Goal: Information Seeking & Learning: Learn about a topic

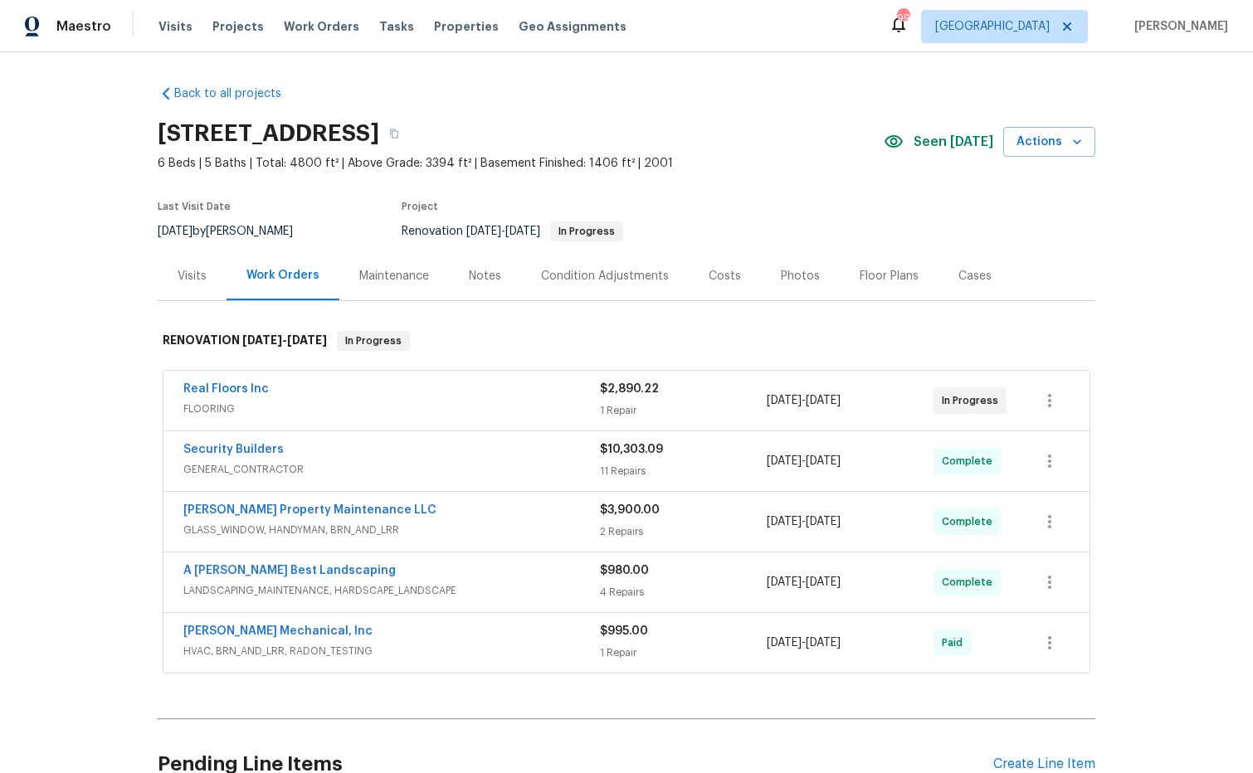
click at [724, 280] on div "Costs" at bounding box center [725, 276] width 32 height 17
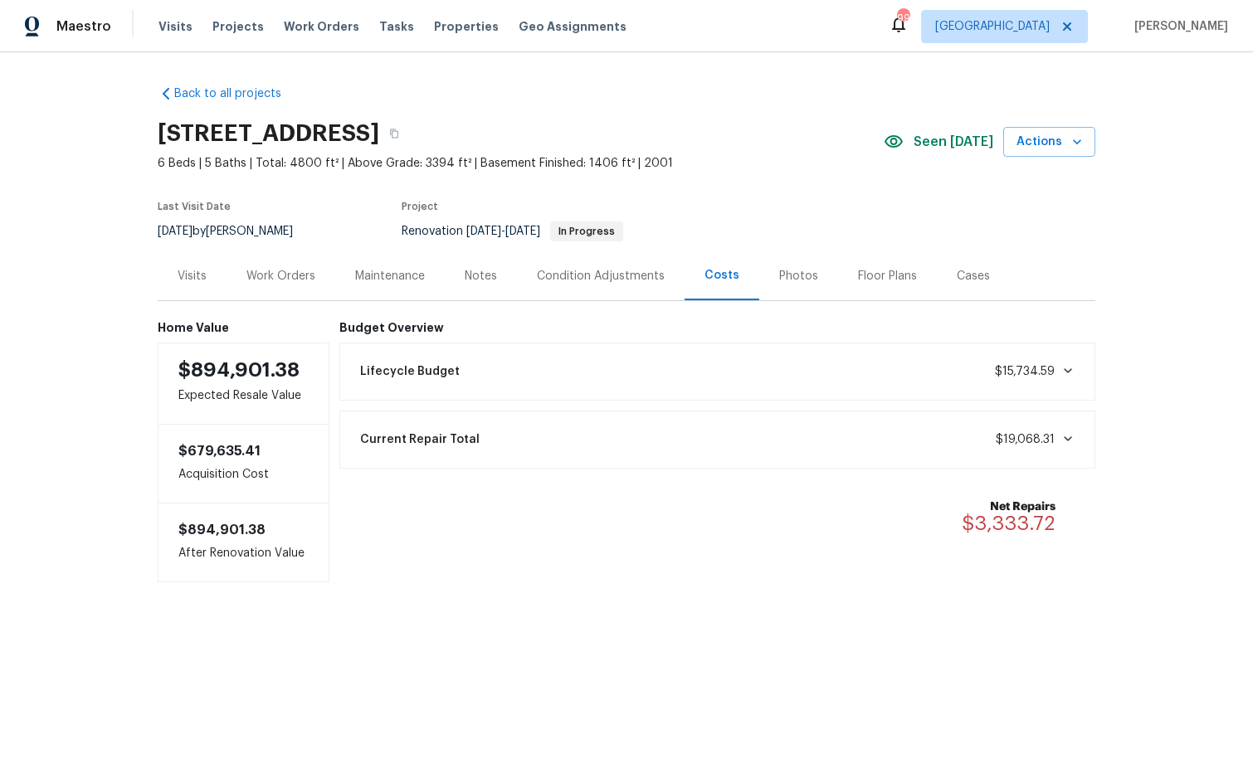
click at [1064, 437] on icon at bounding box center [1068, 438] width 8 height 5
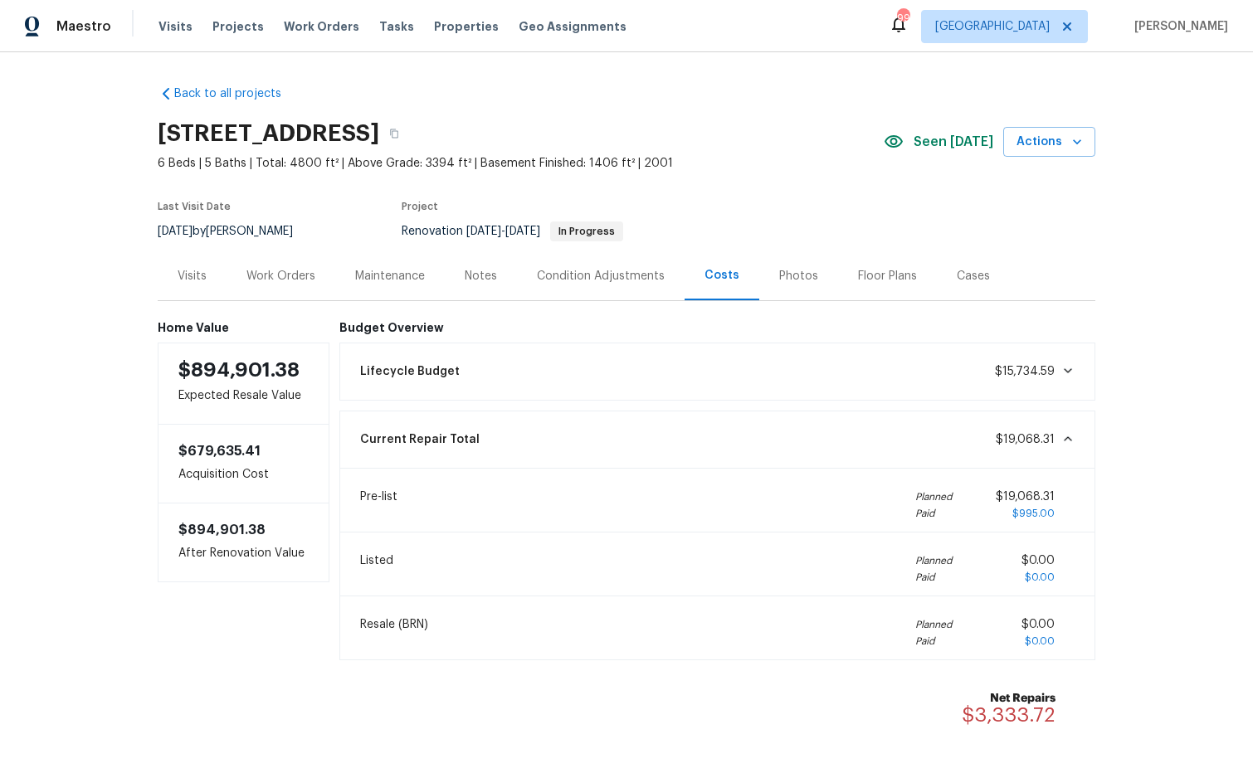
scroll to position [8, 0]
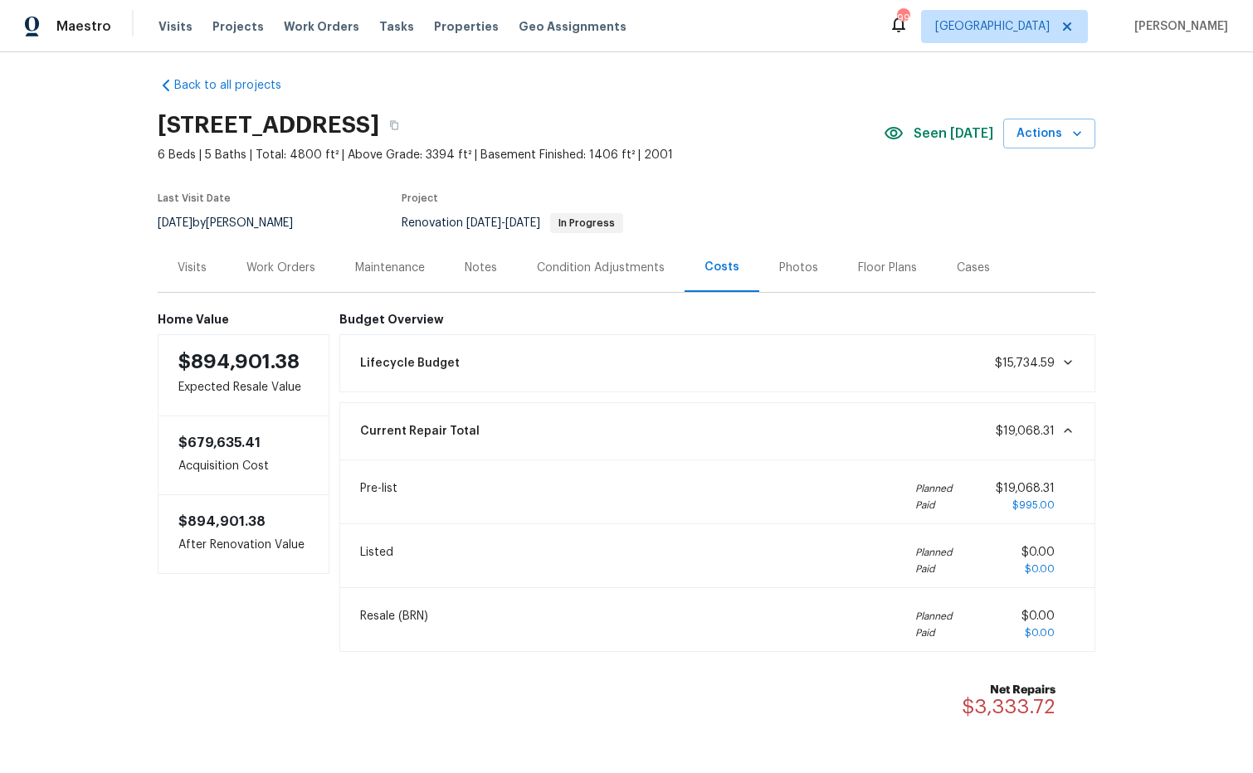
click at [1067, 363] on icon at bounding box center [1068, 362] width 8 height 5
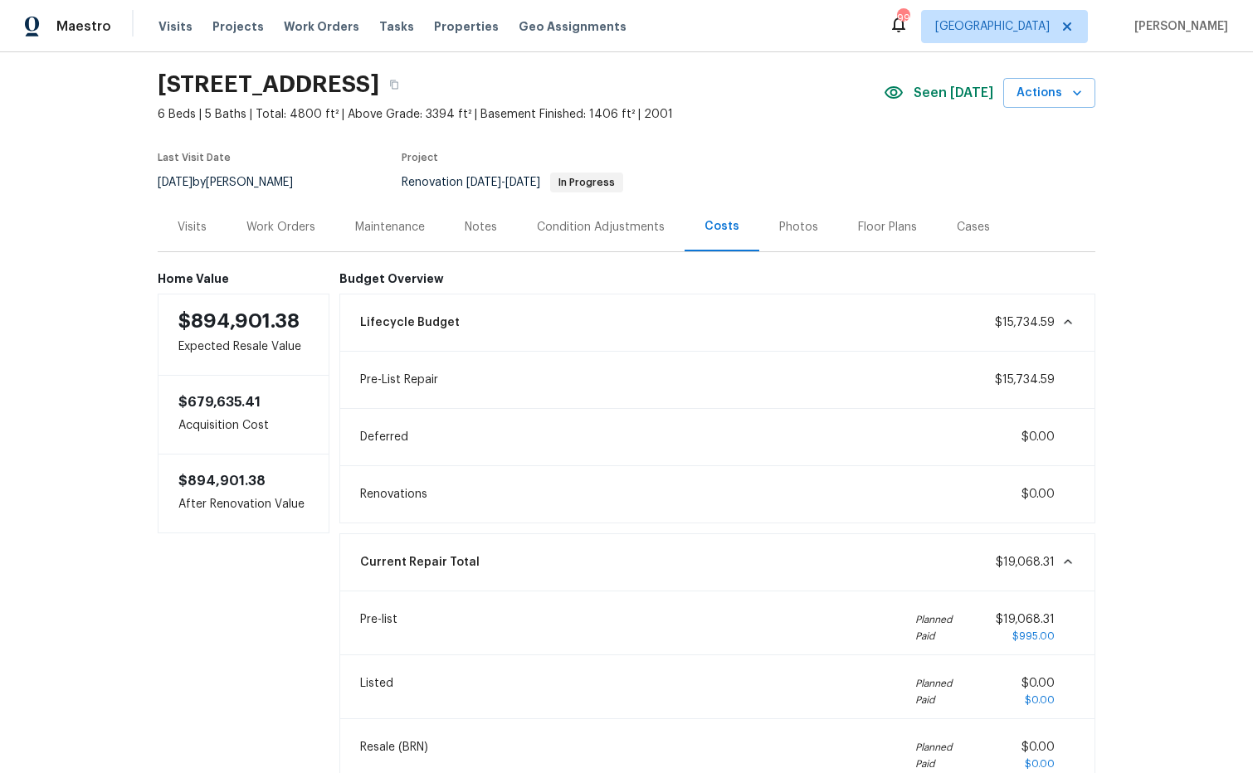
scroll to position [46, 0]
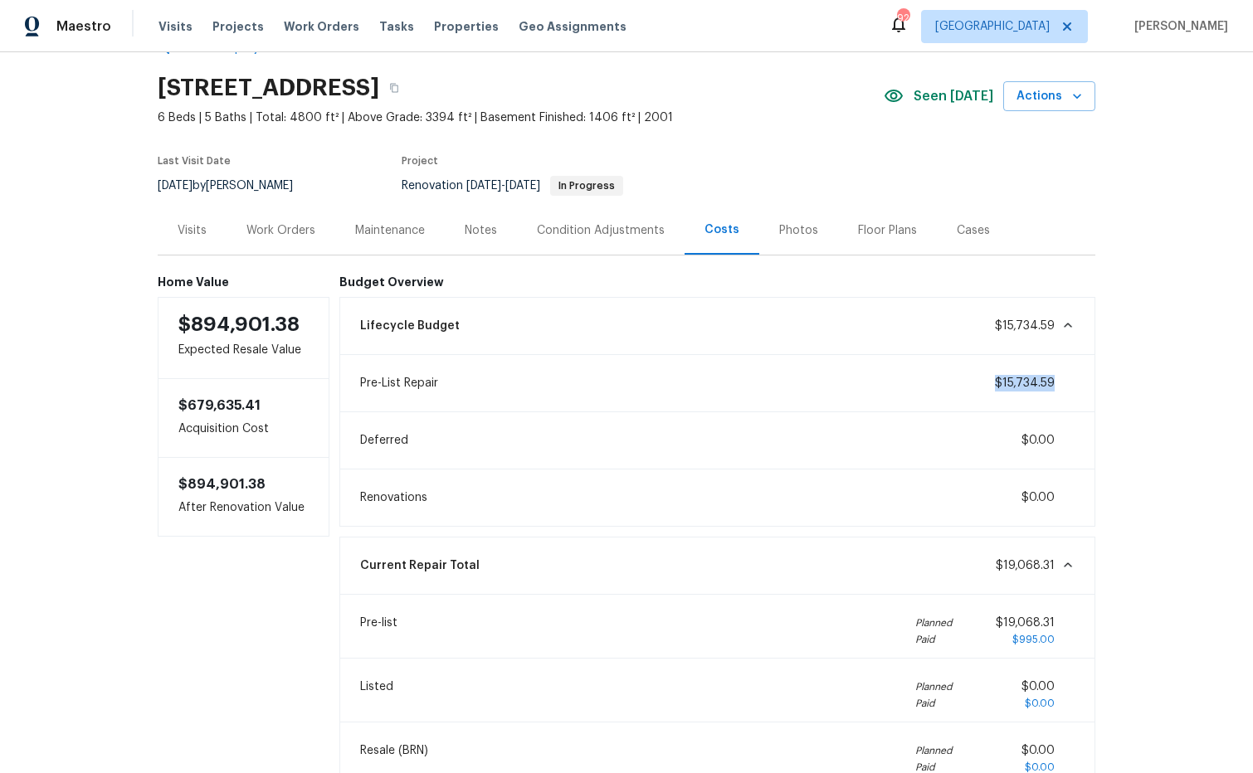
drag, startPoint x: 966, startPoint y: 385, endPoint x: 1074, endPoint y: 391, distance: 108.0
click at [1073, 391] on div "Pre-List Repair $15,734.59" at bounding box center [717, 383] width 735 height 37
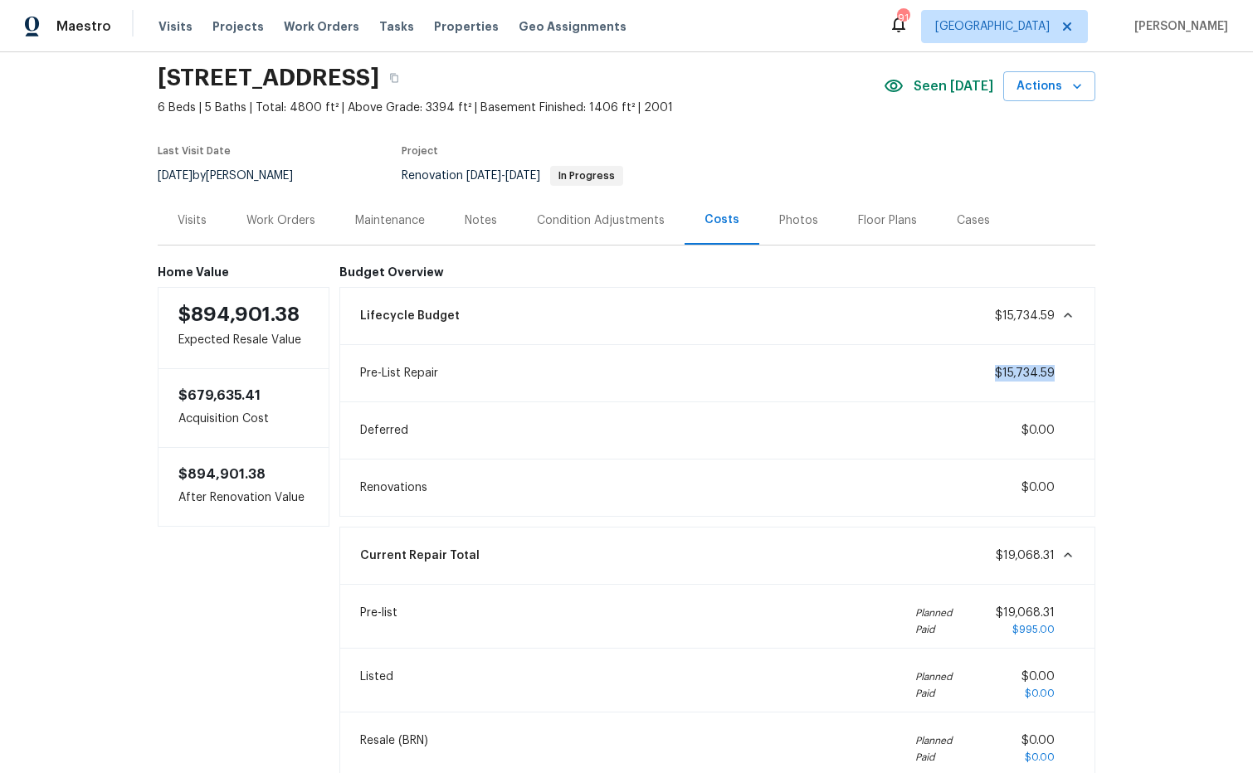
scroll to position [0, 0]
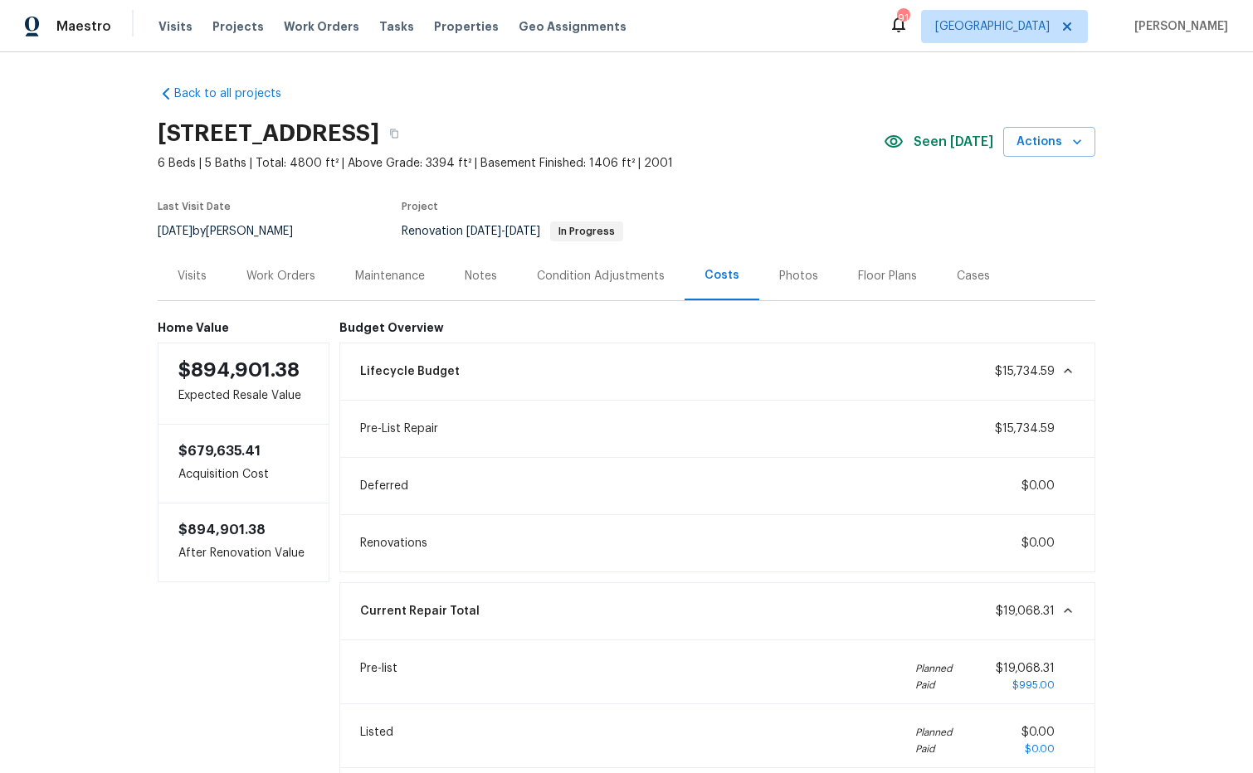
click at [721, 272] on div "Costs" at bounding box center [721, 275] width 35 height 17
click at [719, 275] on div "Costs" at bounding box center [721, 275] width 35 height 17
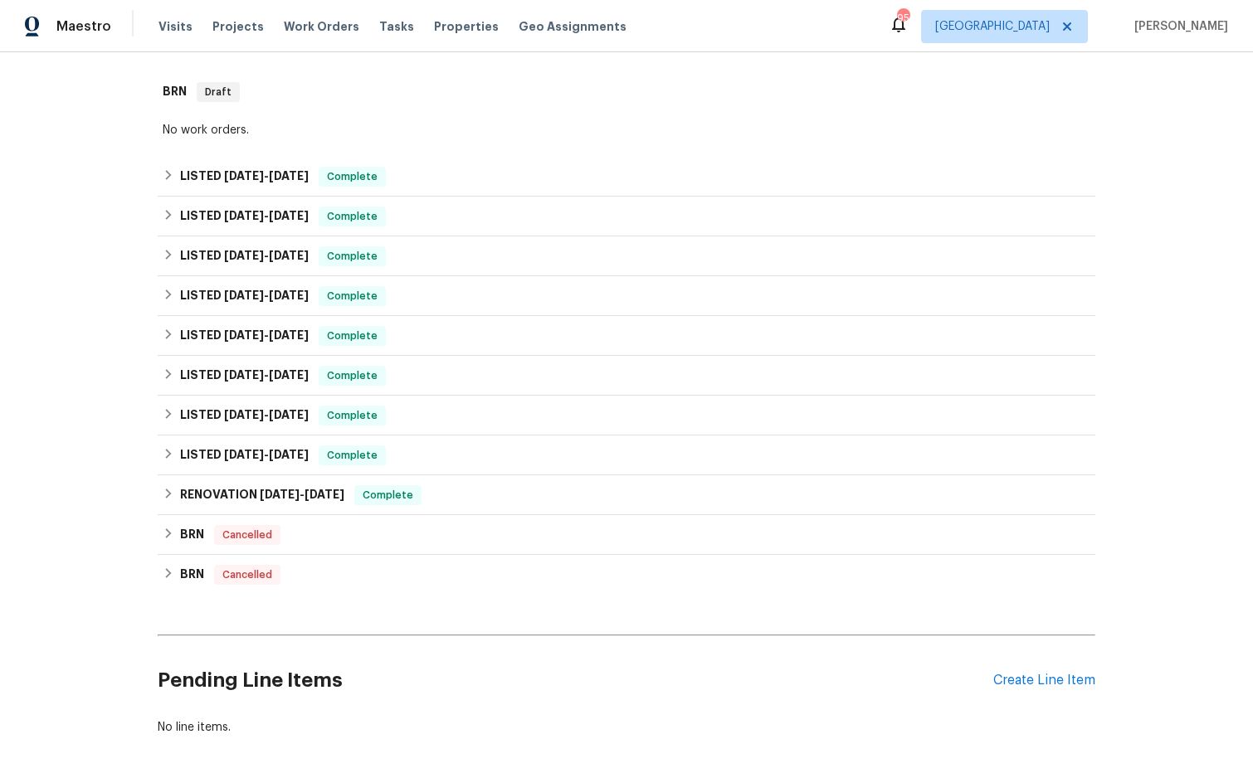
scroll to position [385, 0]
click at [311, 494] on span "[DATE] - [DATE]" at bounding box center [302, 494] width 85 height 12
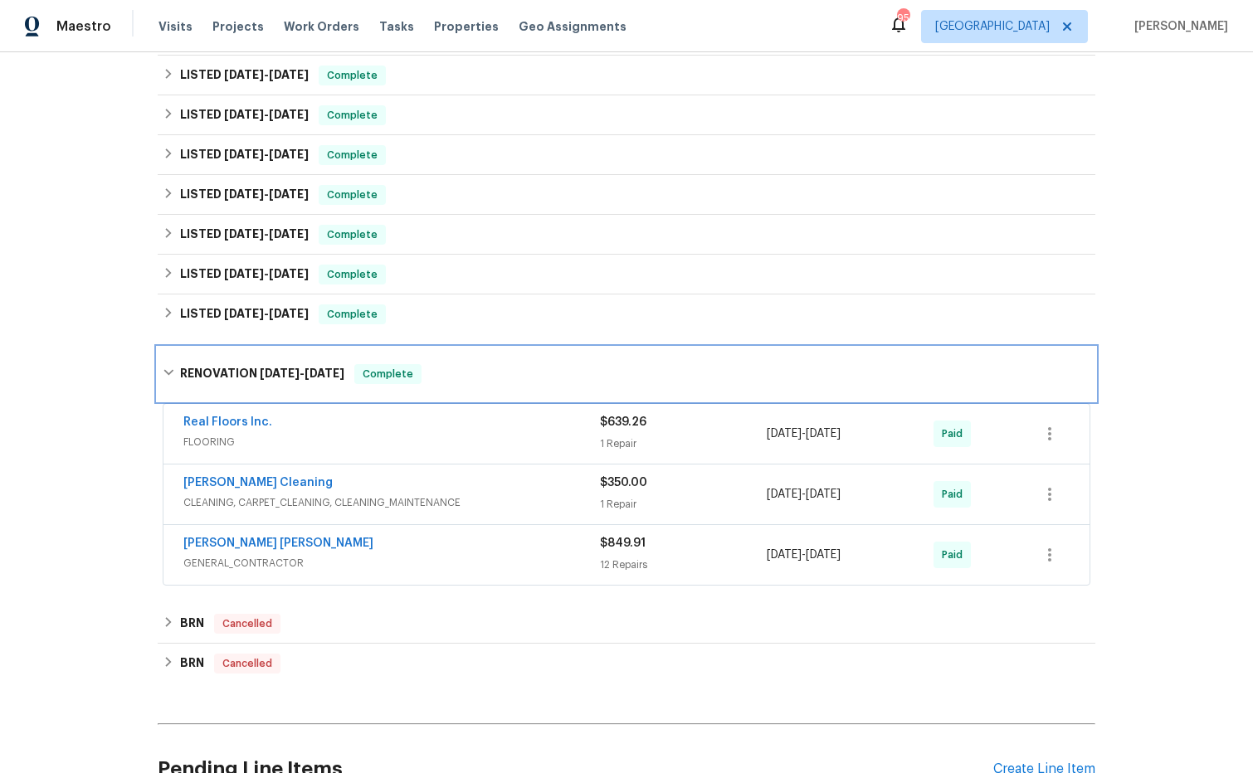
scroll to position [527, 0]
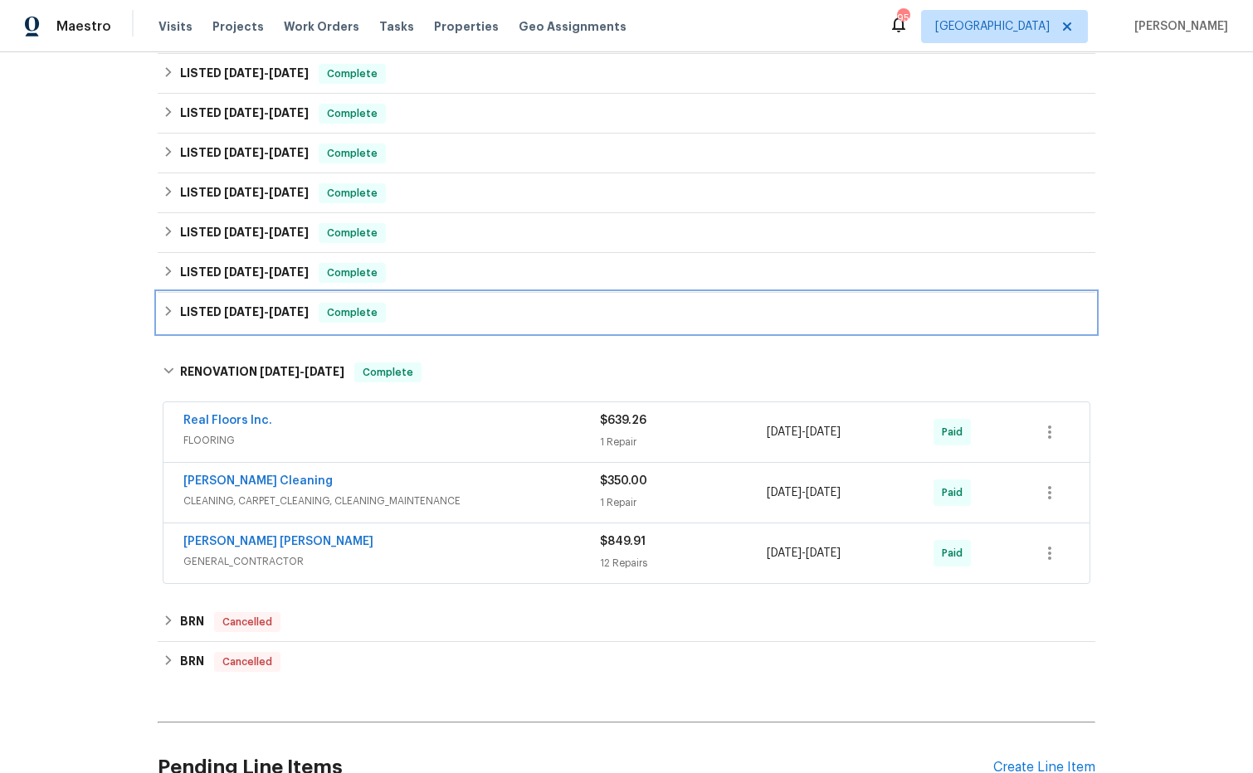
click at [261, 314] on span "[DATE]" at bounding box center [244, 312] width 40 height 12
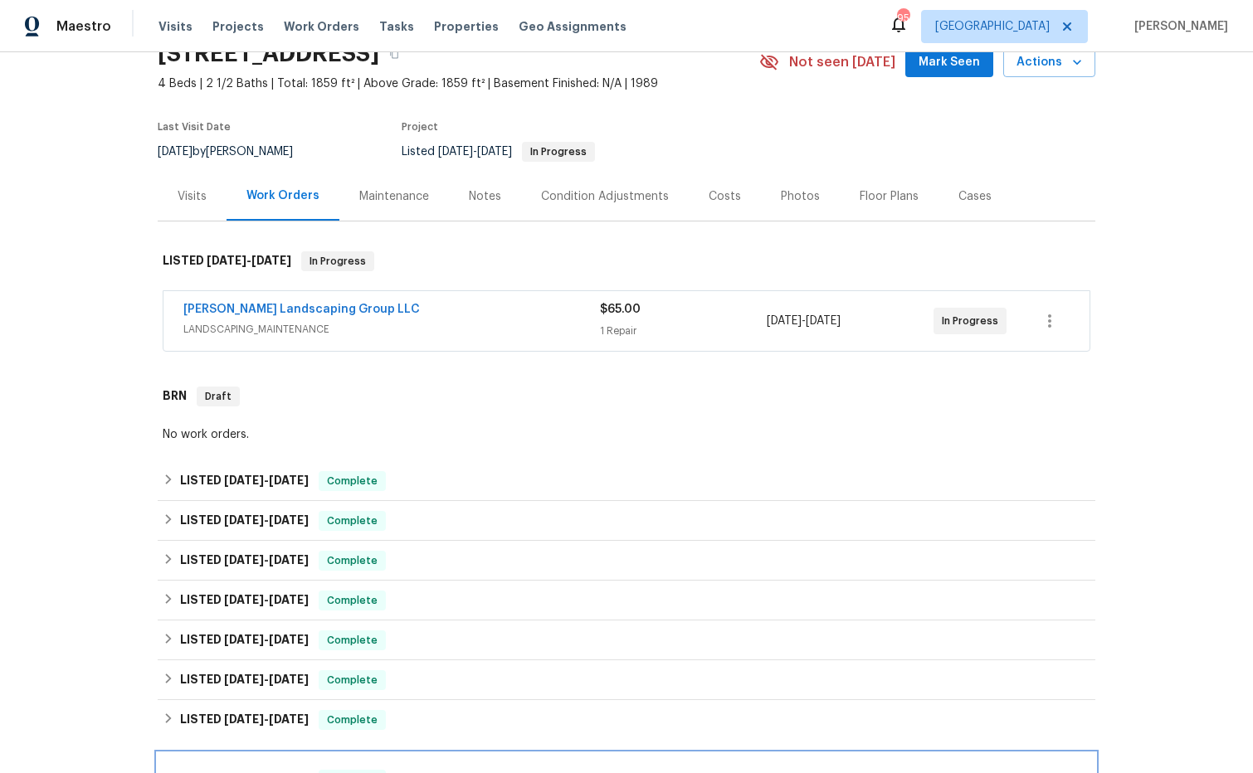
scroll to position [0, 0]
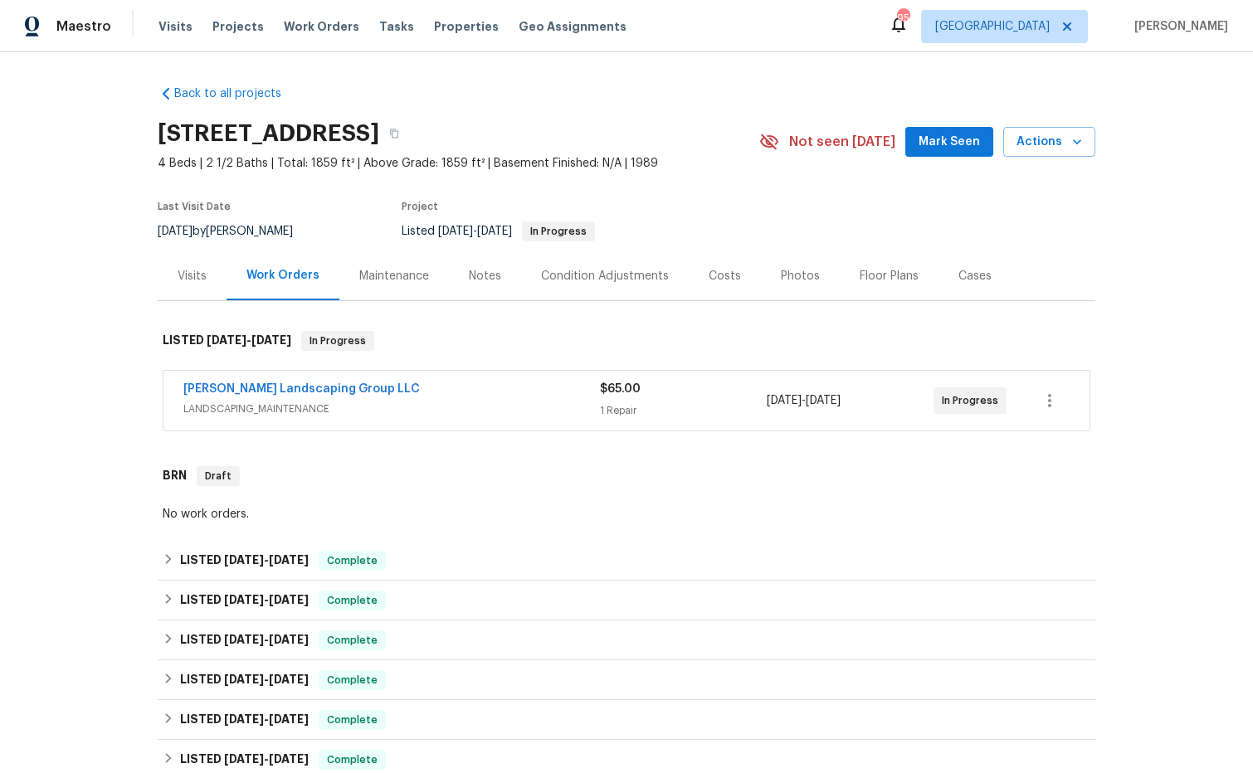
click at [729, 281] on div "Costs" at bounding box center [725, 276] width 32 height 17
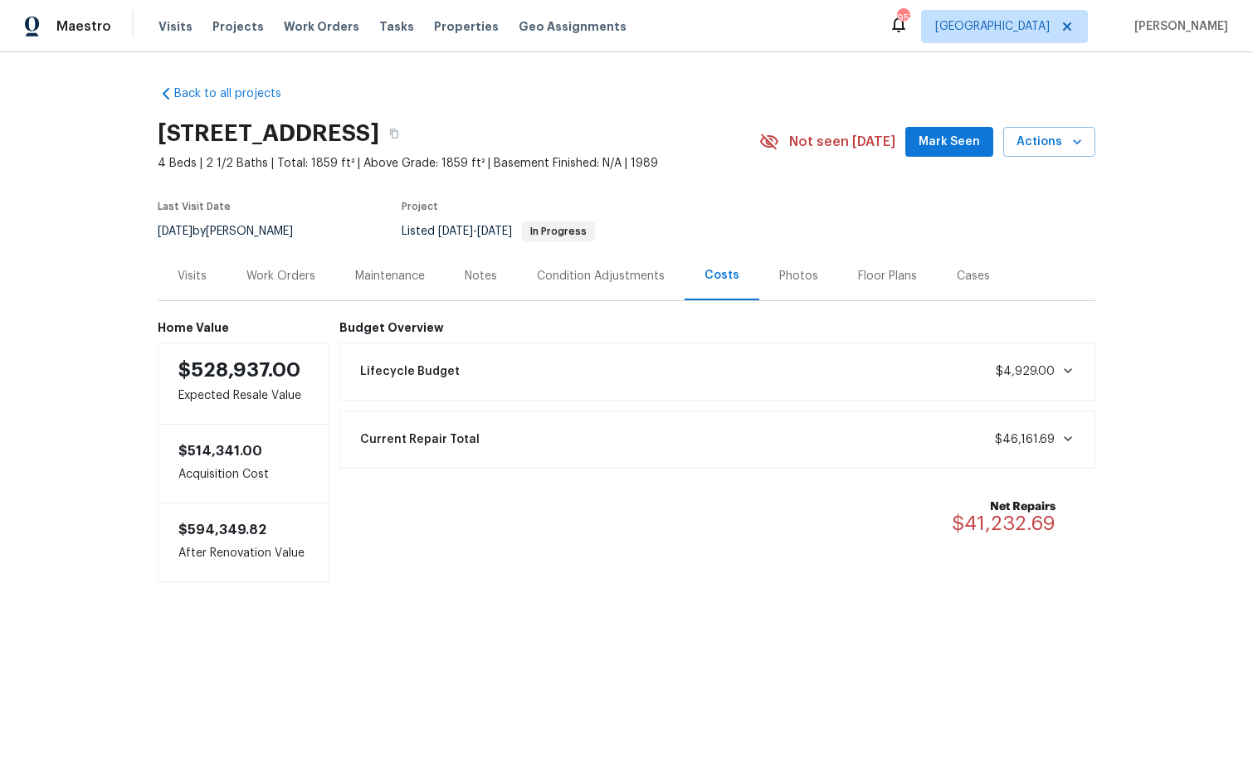
click at [284, 278] on div "Work Orders" at bounding box center [280, 276] width 69 height 17
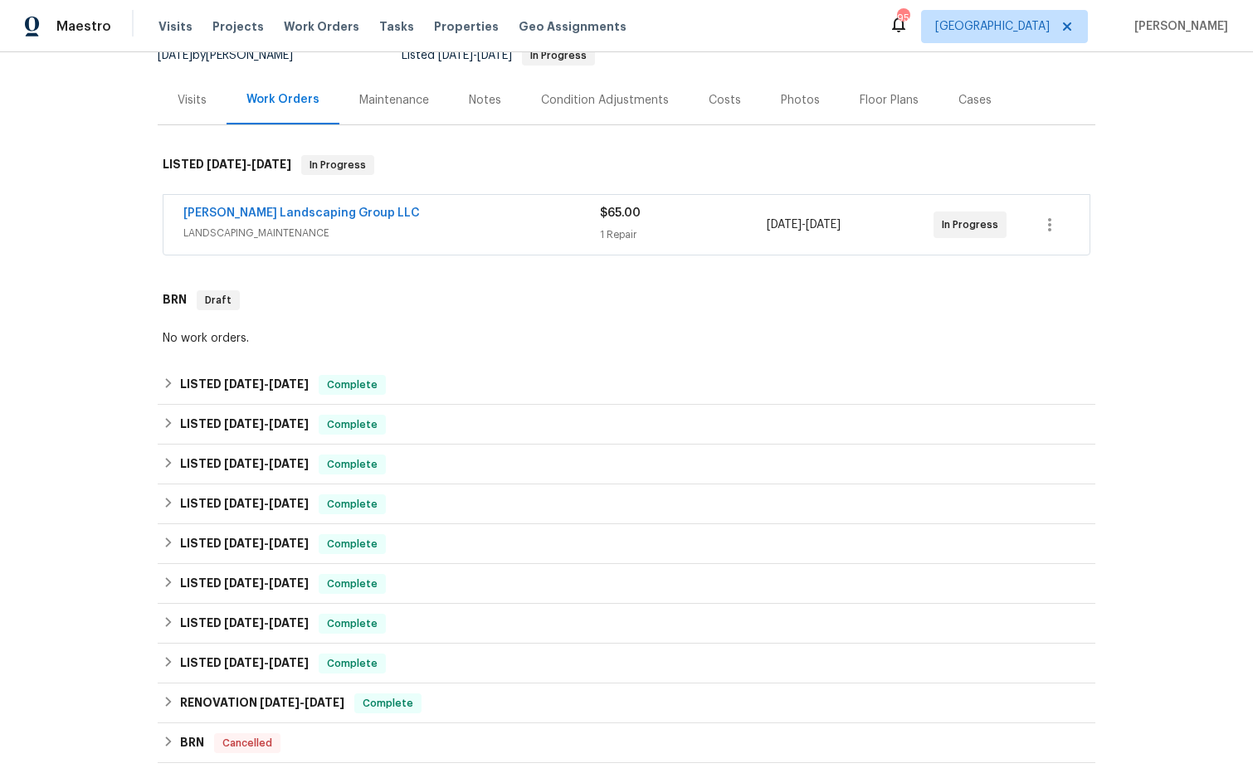
scroll to position [460, 0]
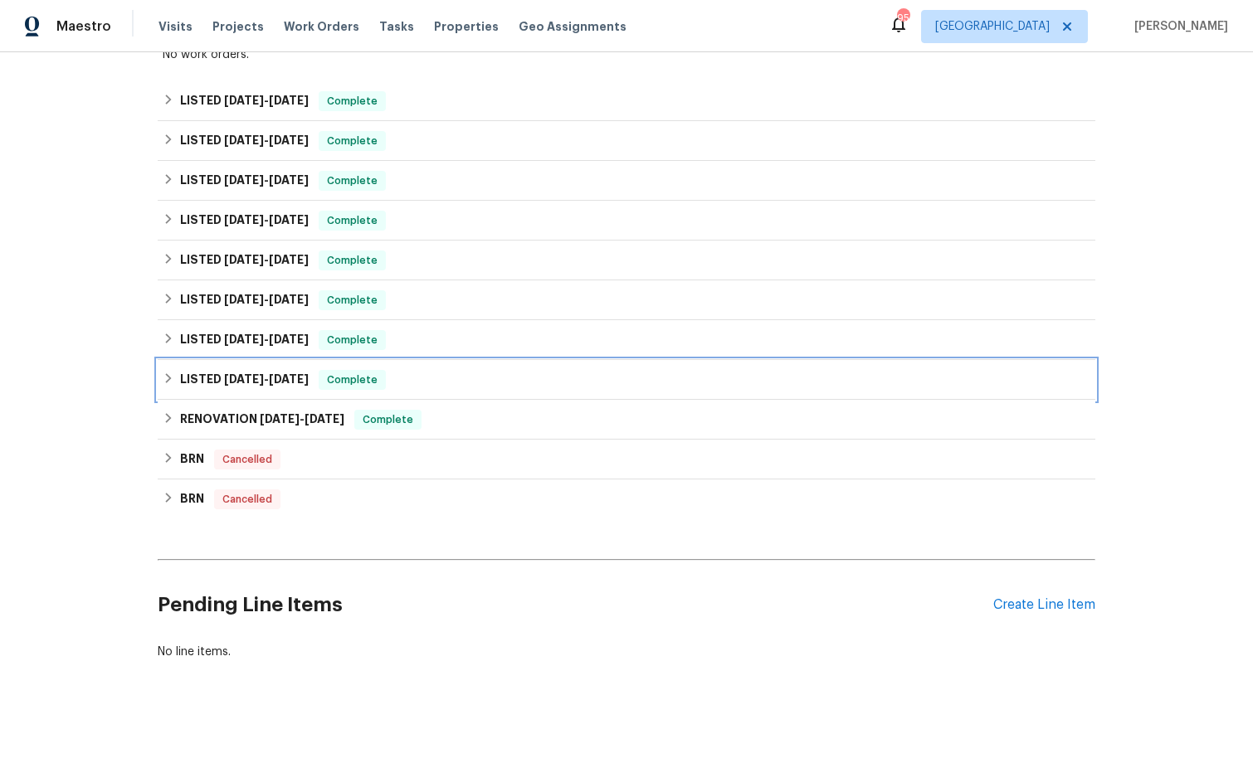
click at [251, 392] on div "LISTED [DATE] - [DATE] Complete" at bounding box center [627, 380] width 938 height 40
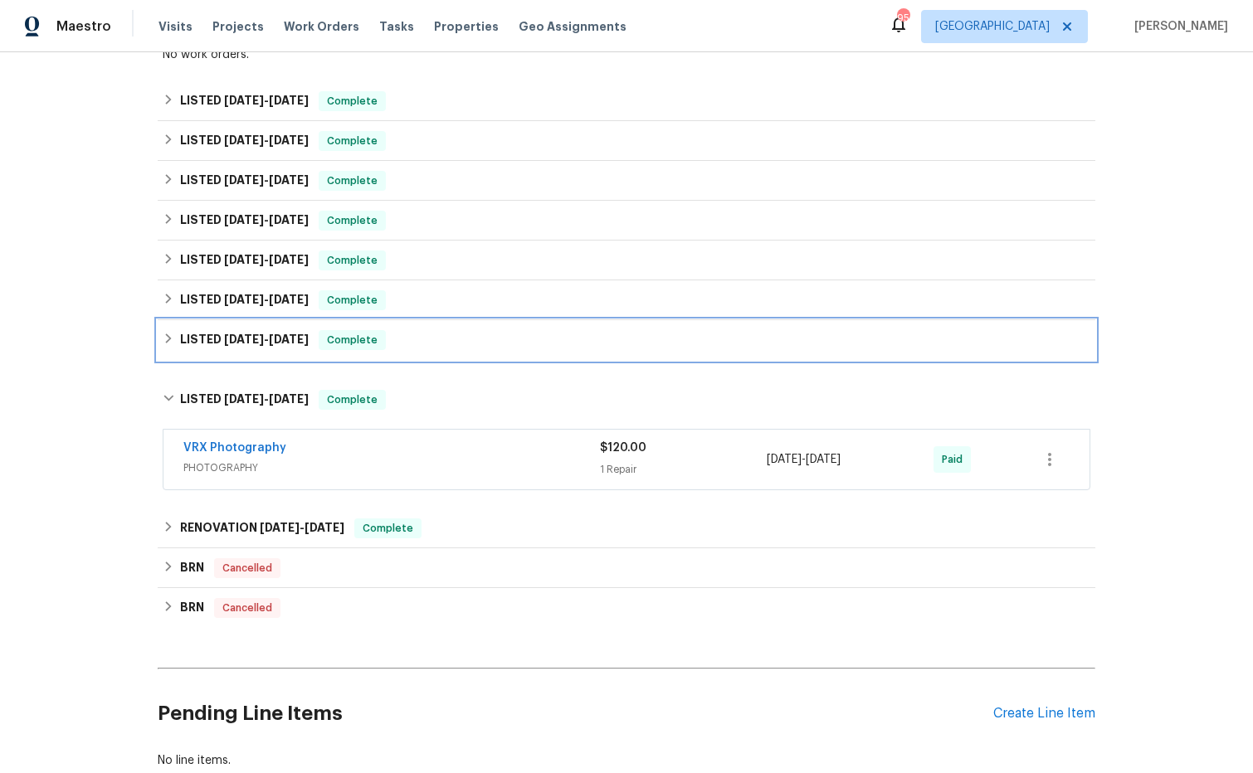
click at [253, 344] on span "1/7/25" at bounding box center [244, 340] width 40 height 12
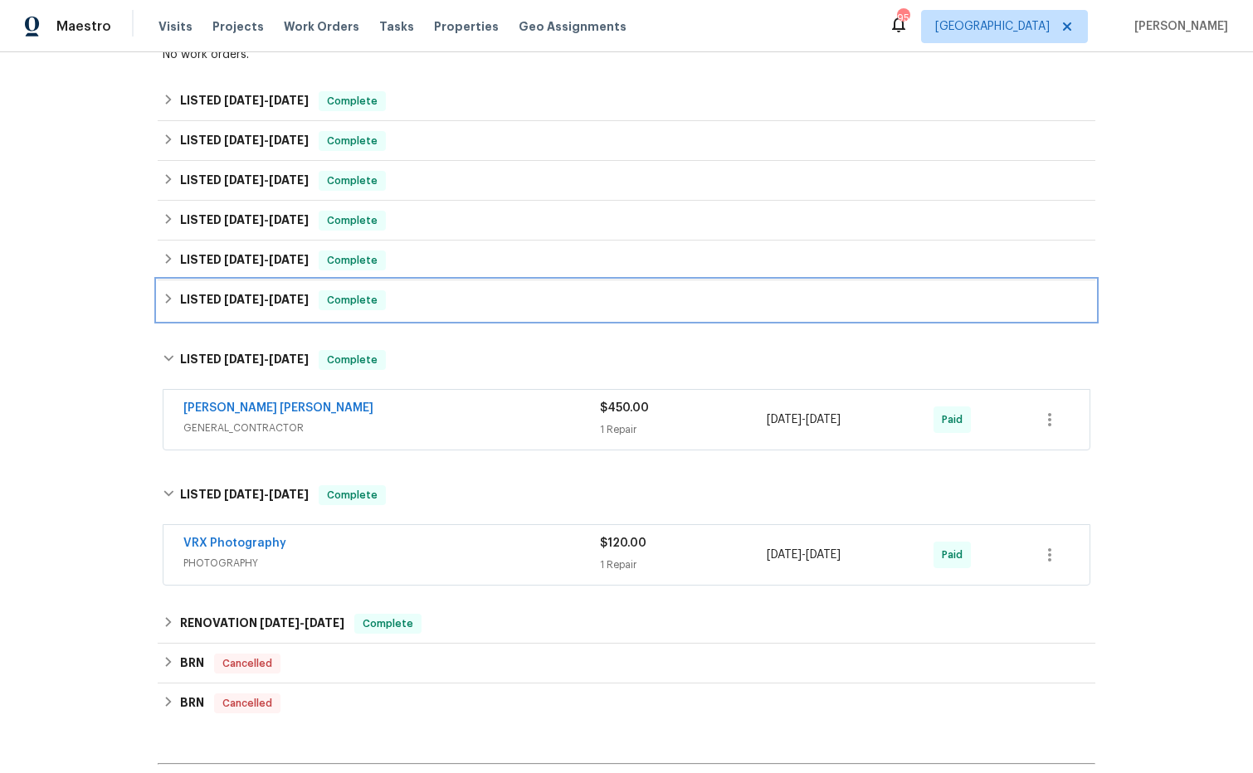
click at [248, 305] on span "3/12/25" at bounding box center [244, 300] width 40 height 12
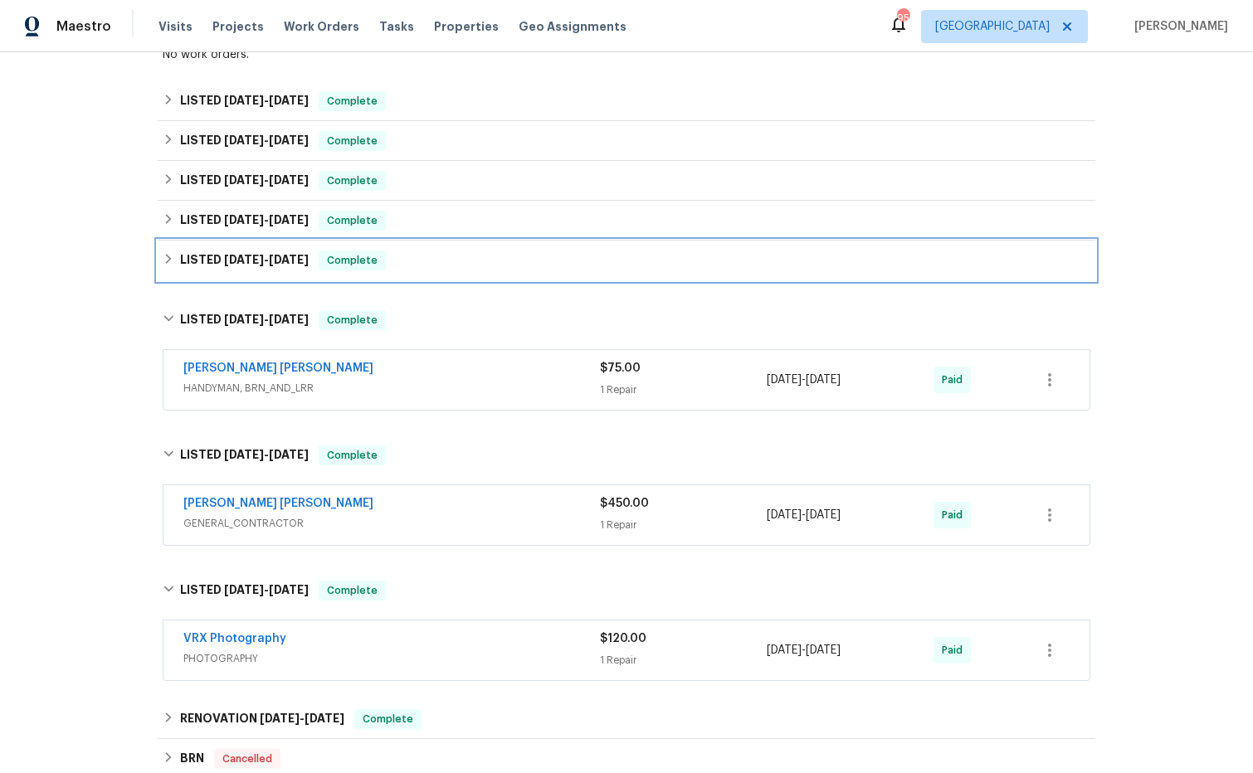
click at [246, 268] on h6 "LISTED 3/31/25 - 4/24/25" at bounding box center [244, 261] width 129 height 20
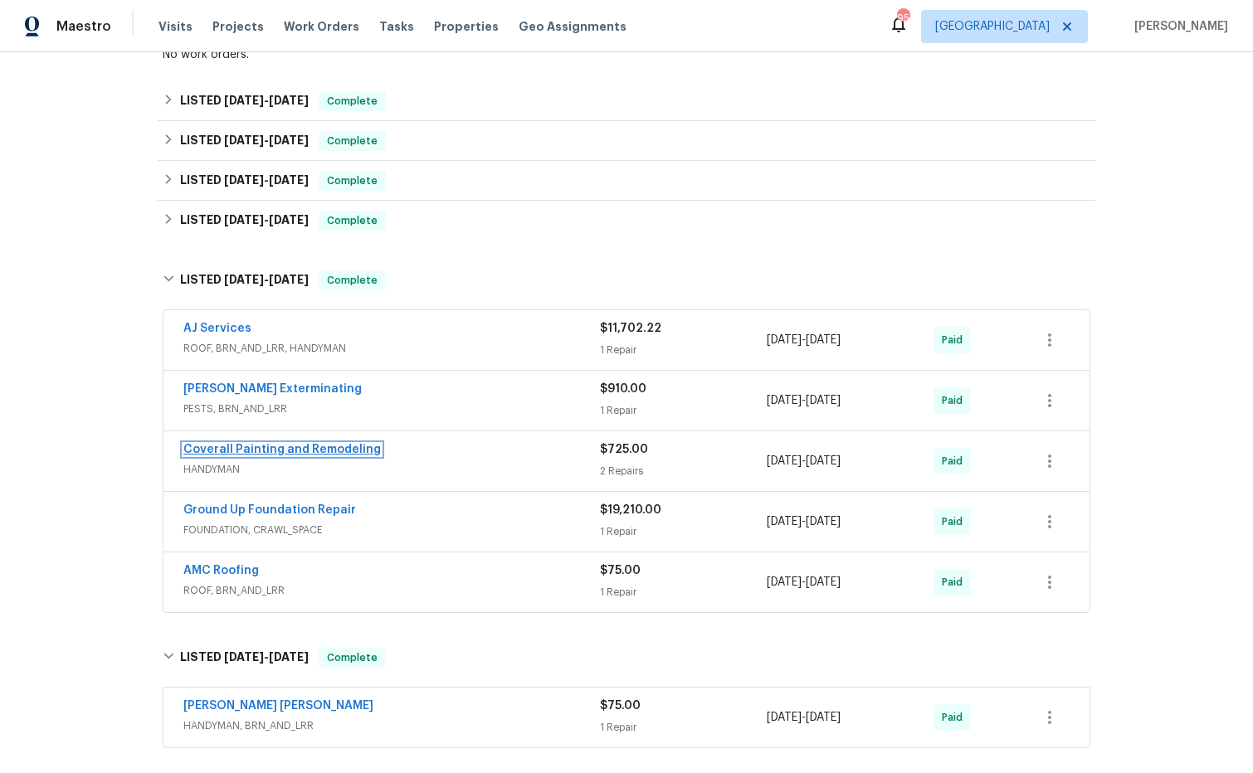
click at [323, 451] on link "Coverall Painting and Remodeling" at bounding box center [281, 450] width 197 height 12
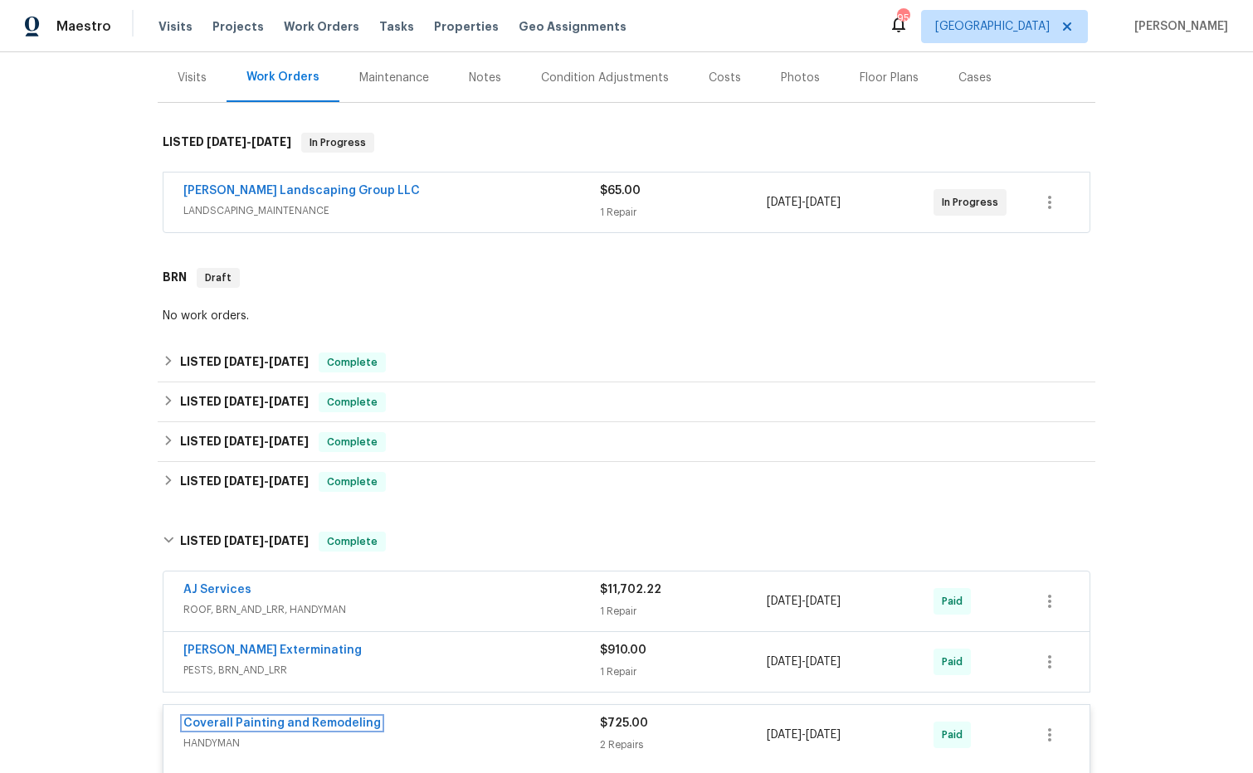
scroll to position [0, 0]
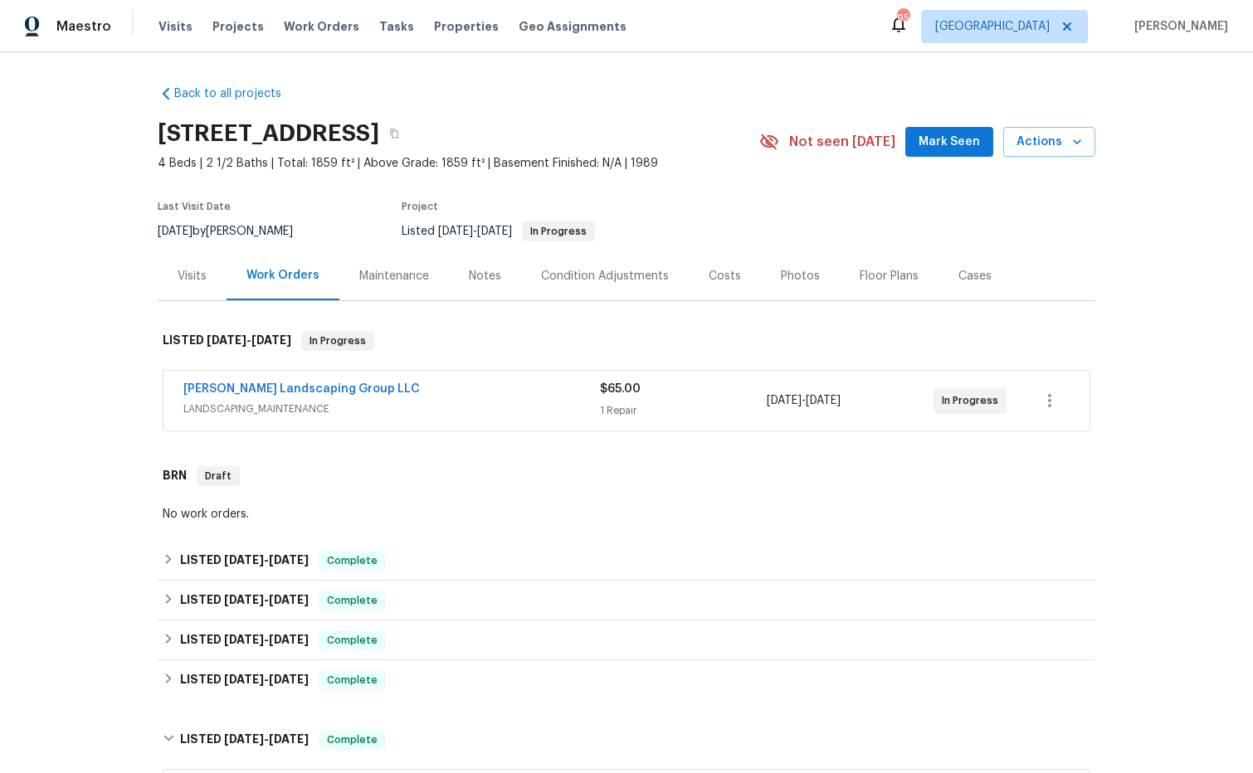
click at [481, 275] on div "Notes" at bounding box center [485, 276] width 32 height 17
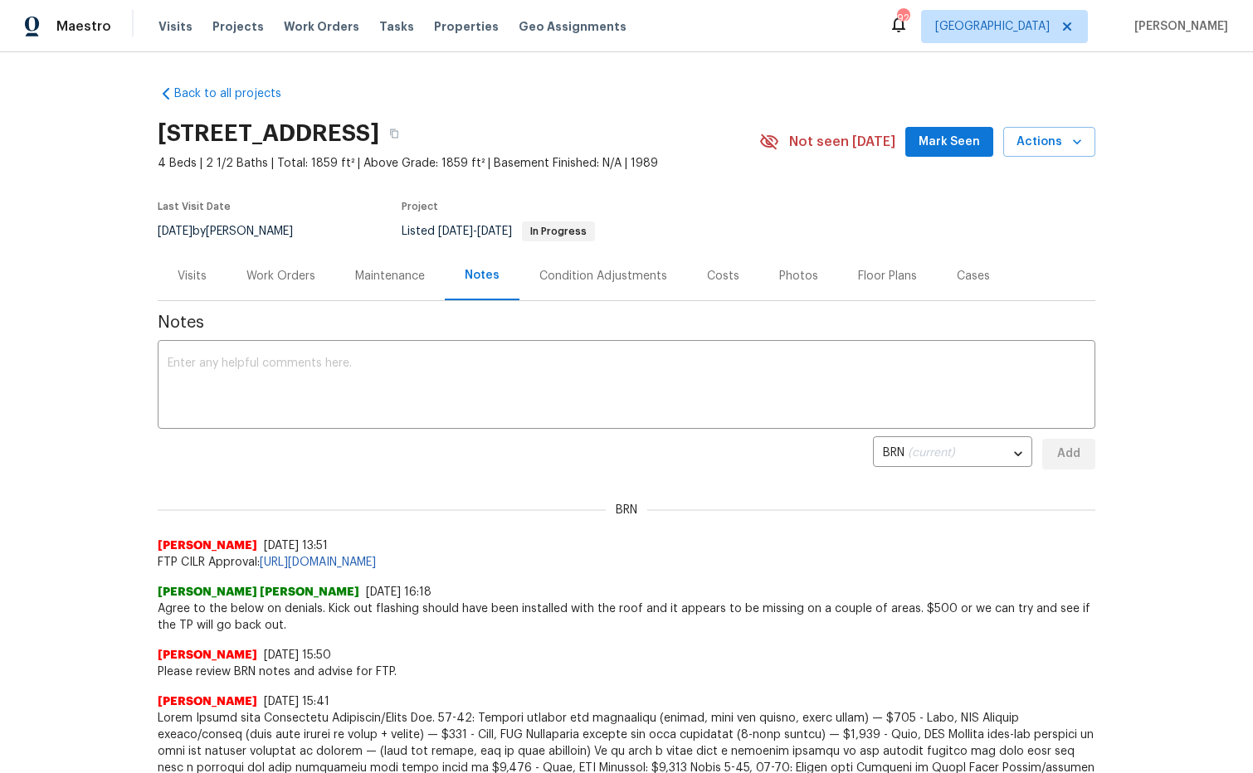
click at [719, 280] on div "Costs" at bounding box center [723, 276] width 32 height 17
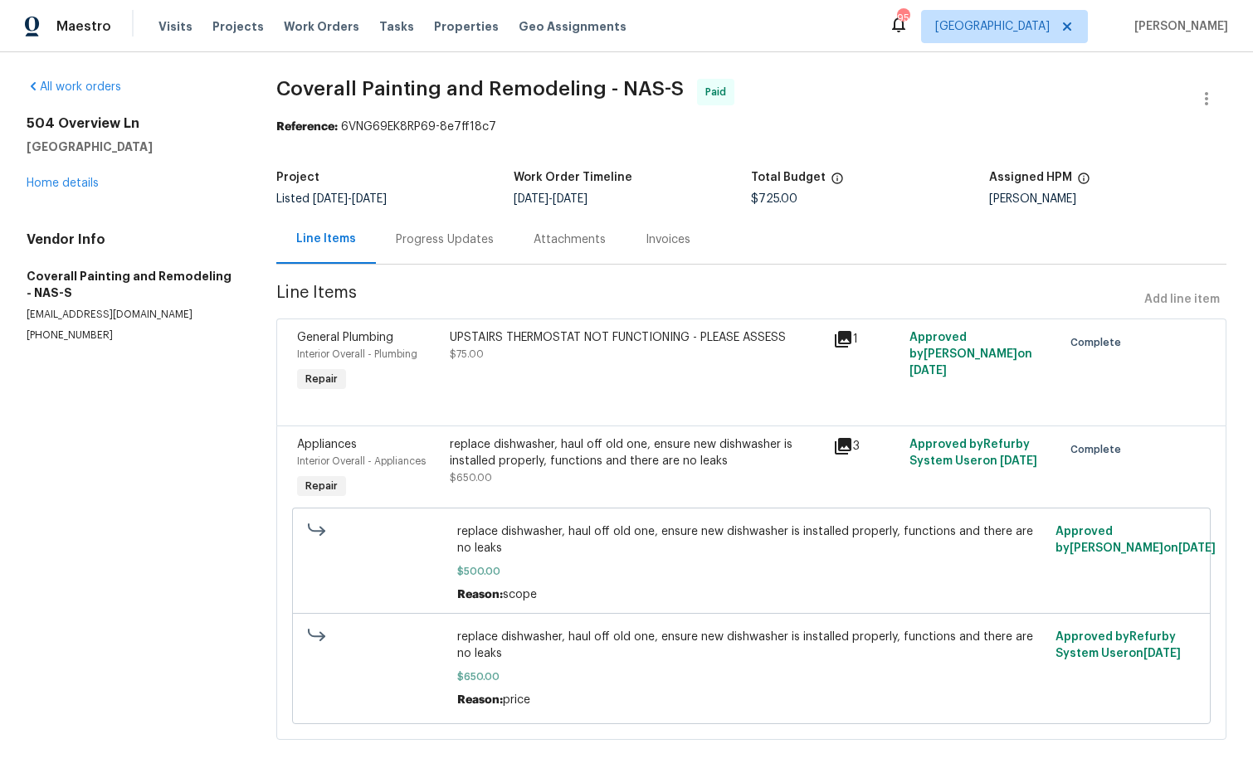
scroll to position [16, 0]
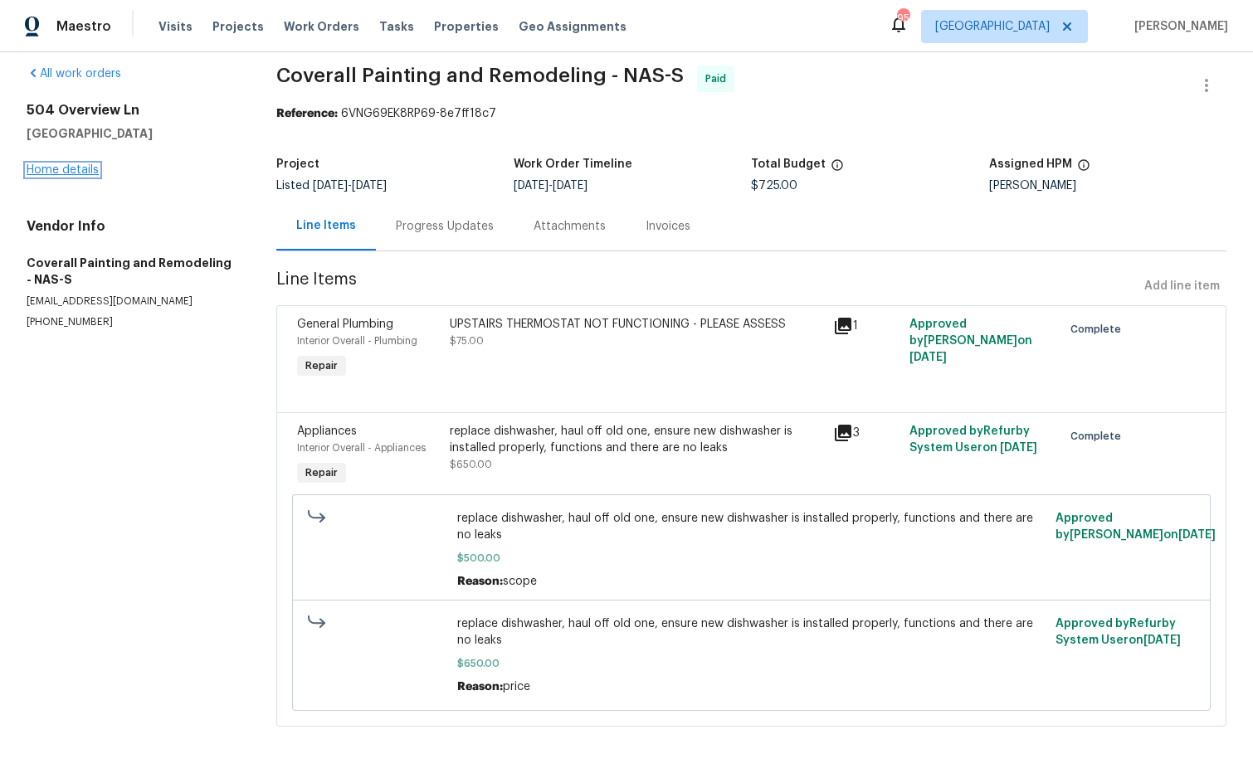
click at [89, 168] on link "Home details" at bounding box center [63, 170] width 72 height 12
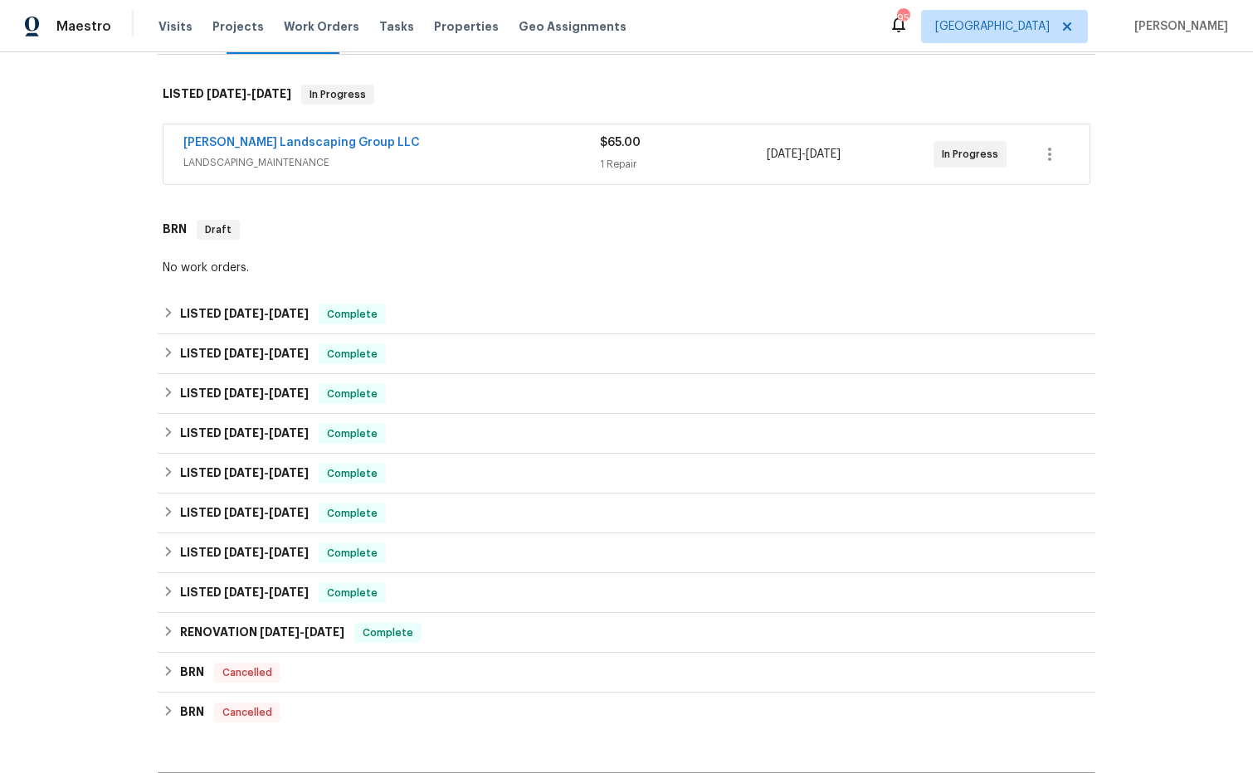
scroll to position [460, 0]
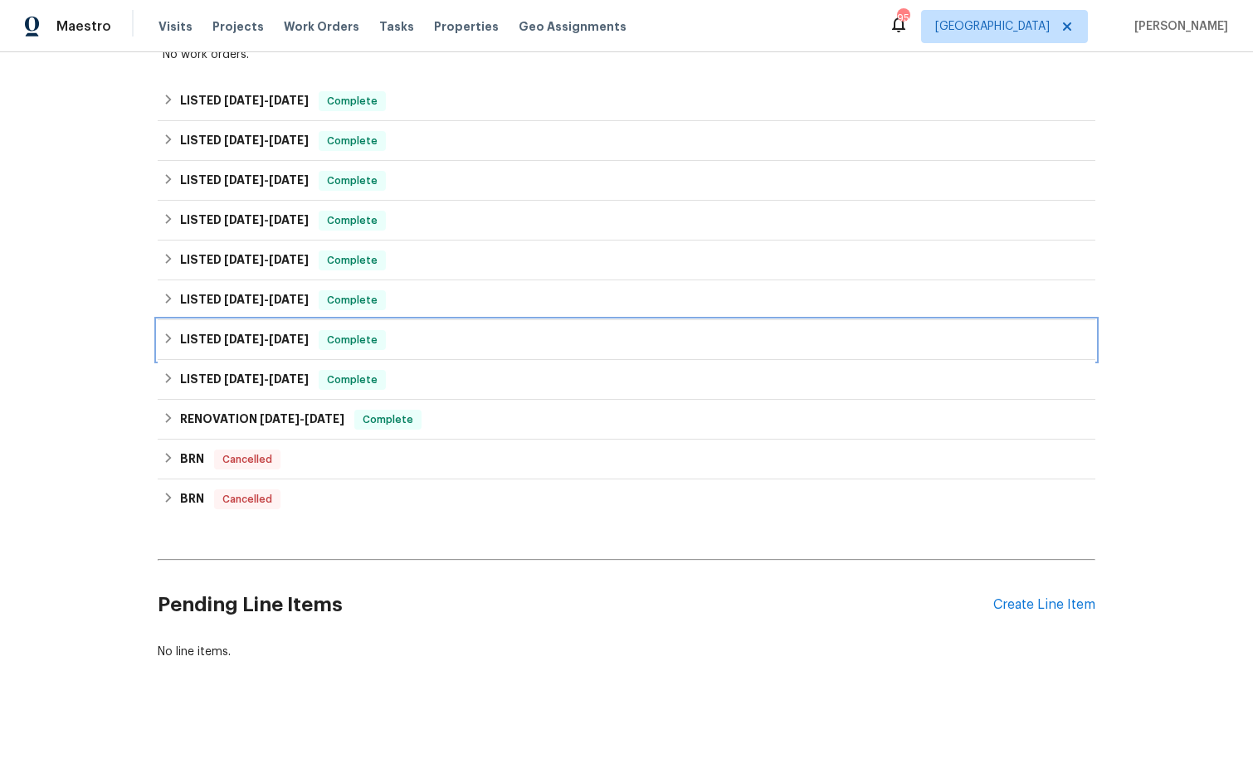
click at [227, 348] on h6 "LISTED 1/7/25 - 1/10/25" at bounding box center [244, 340] width 129 height 20
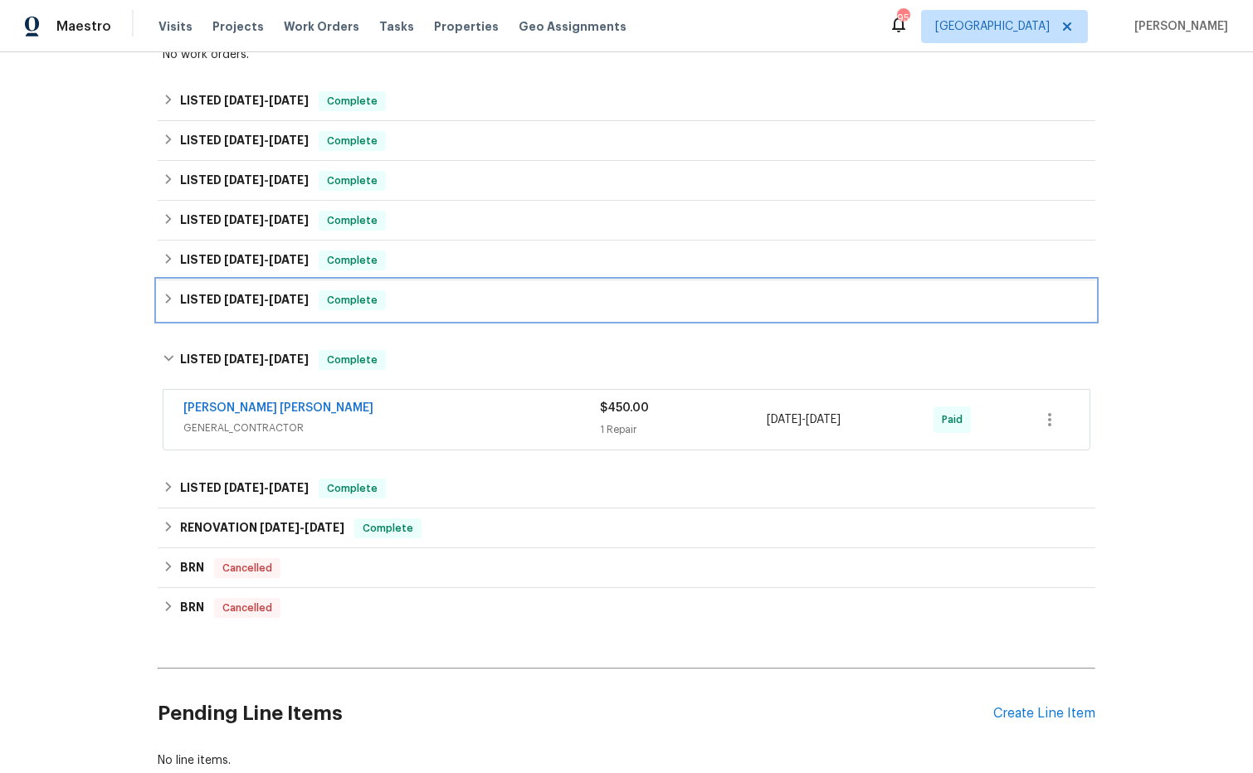
click at [235, 307] on h6 "LISTED 3/12/25 - 3/12/25" at bounding box center [244, 300] width 129 height 20
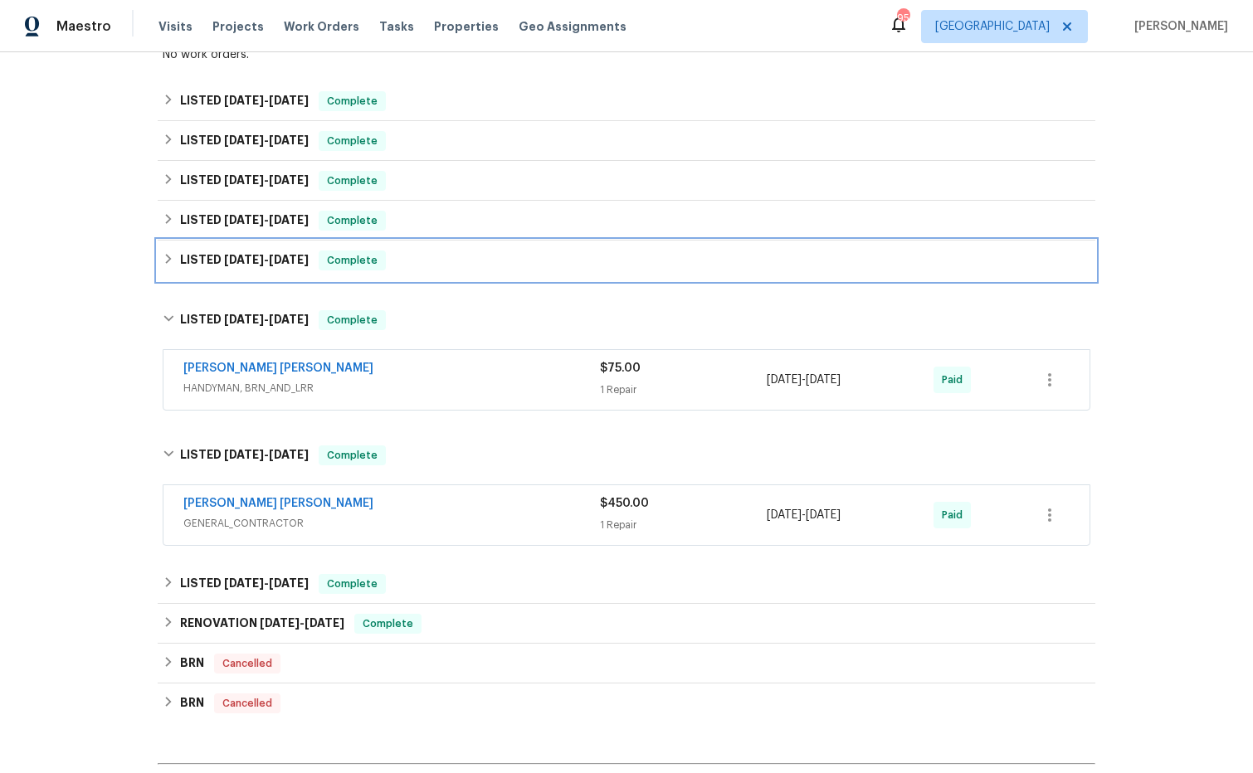
click at [247, 267] on h6 "LISTED [DATE] - [DATE]" at bounding box center [244, 261] width 129 height 20
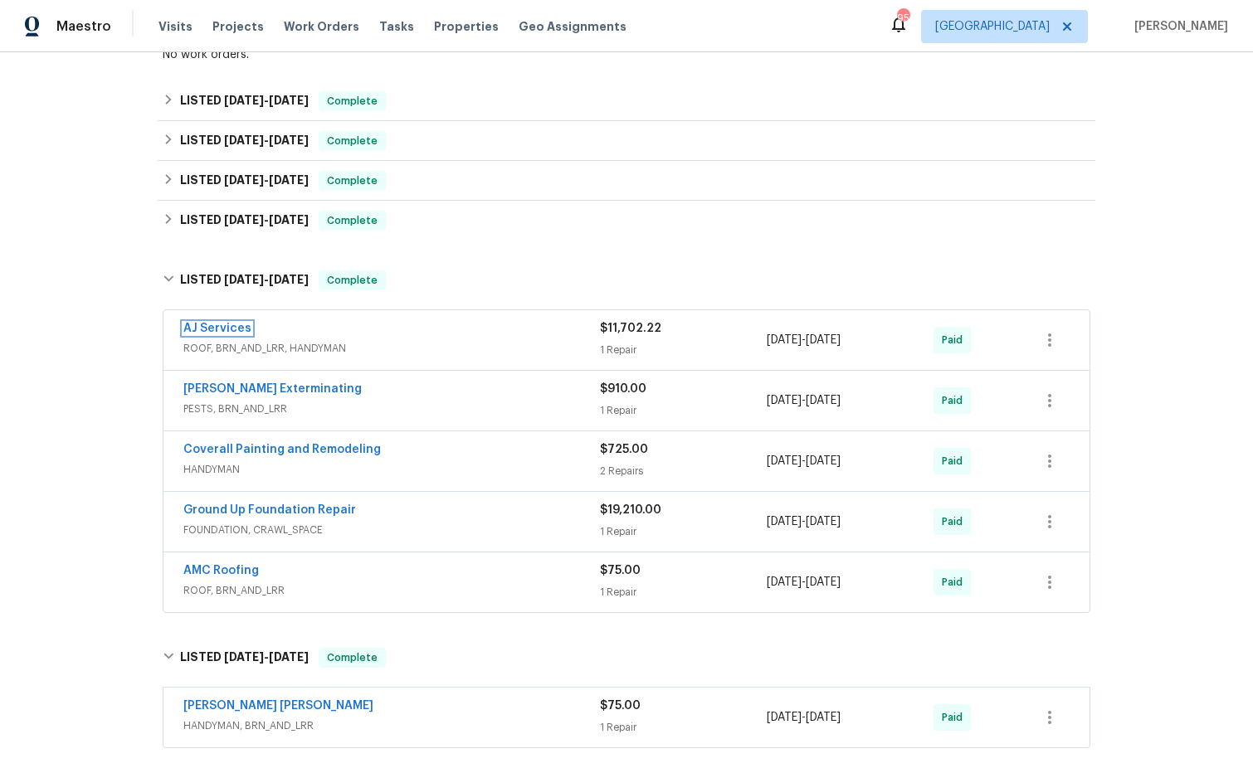
click at [220, 324] on span "AJ Services" at bounding box center [217, 328] width 68 height 17
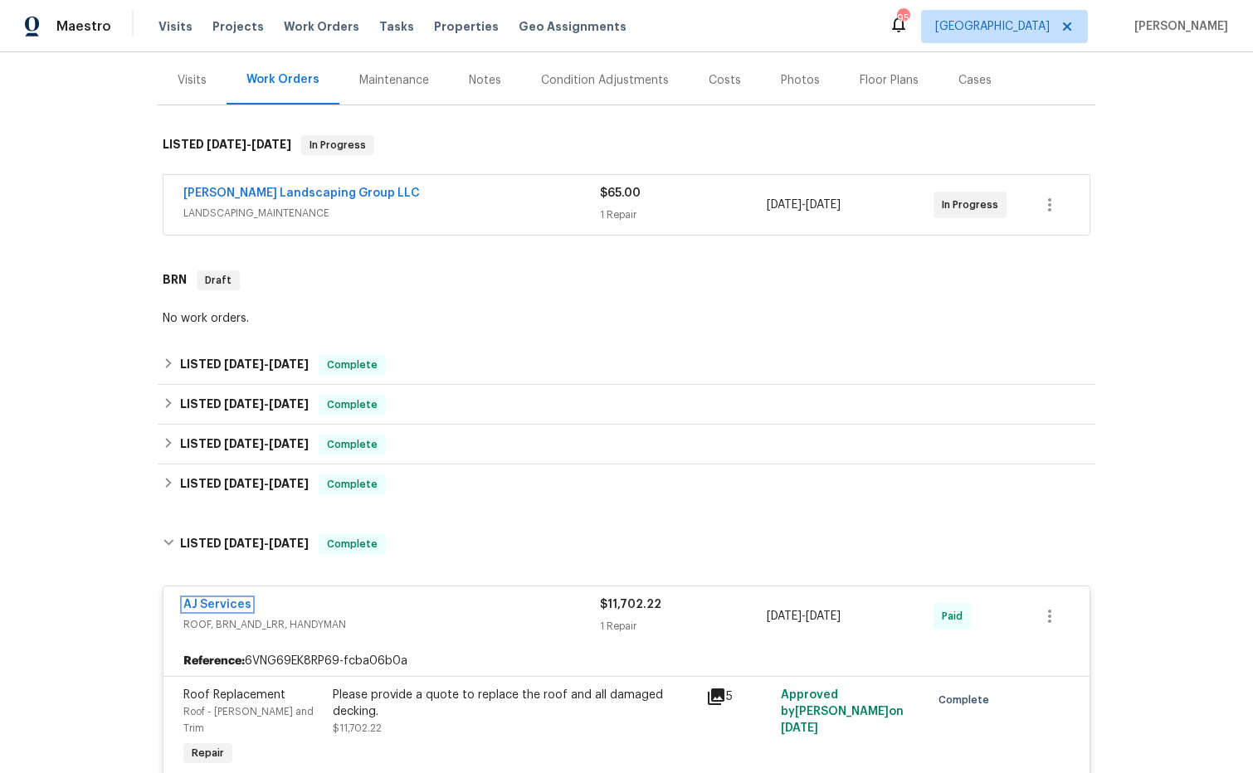
scroll to position [153, 0]
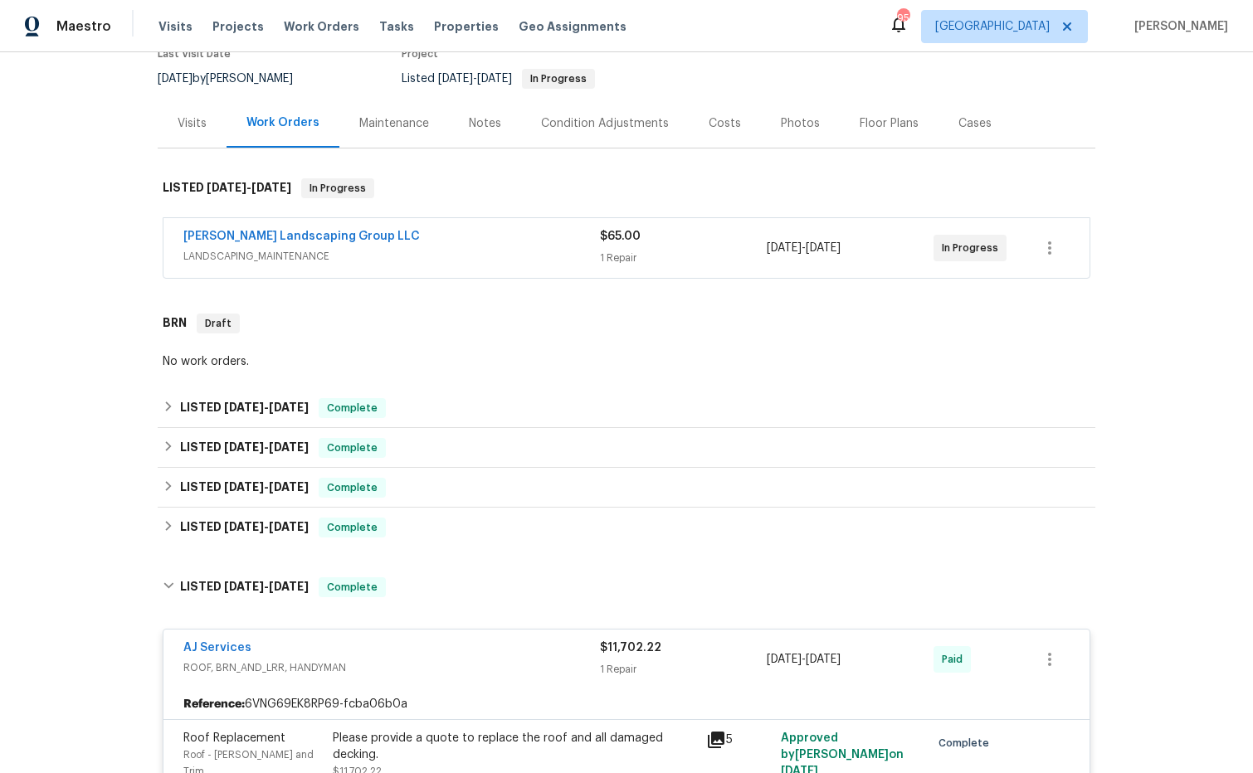
click at [721, 124] on div "Costs" at bounding box center [725, 123] width 32 height 17
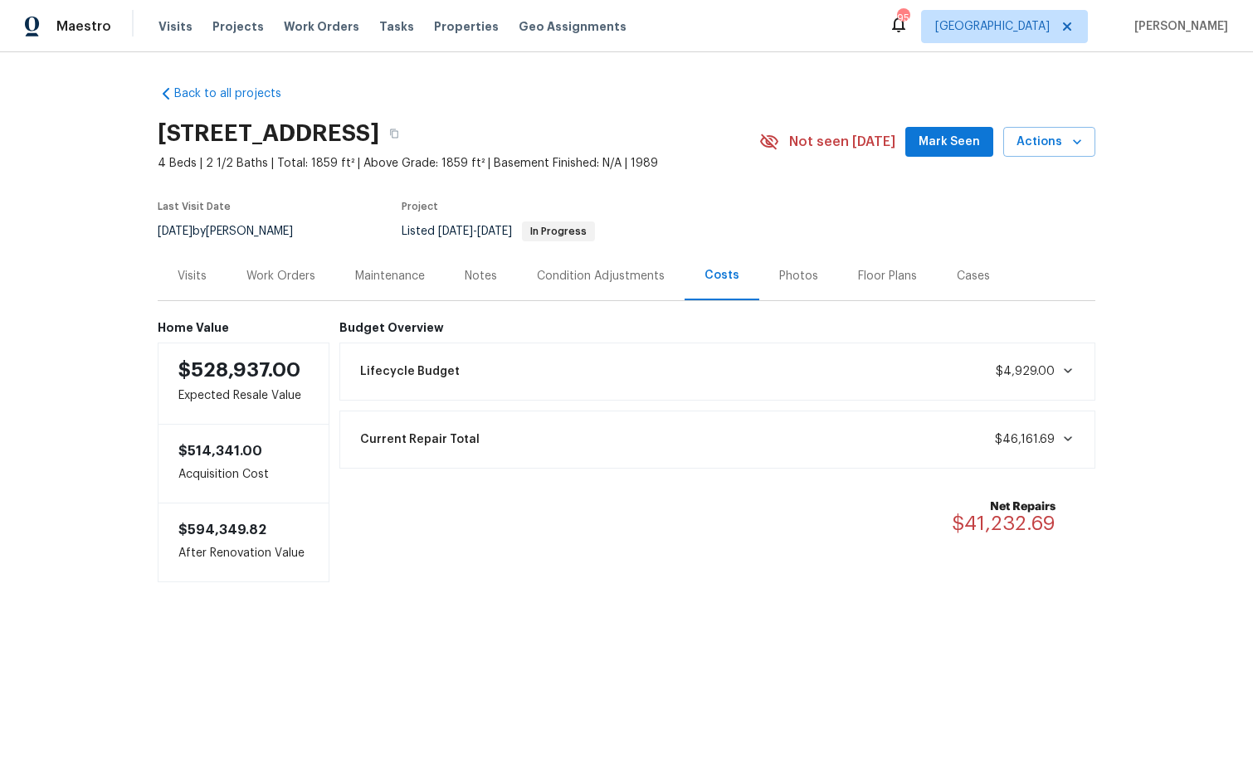
click at [484, 272] on div "Notes" at bounding box center [481, 276] width 32 height 17
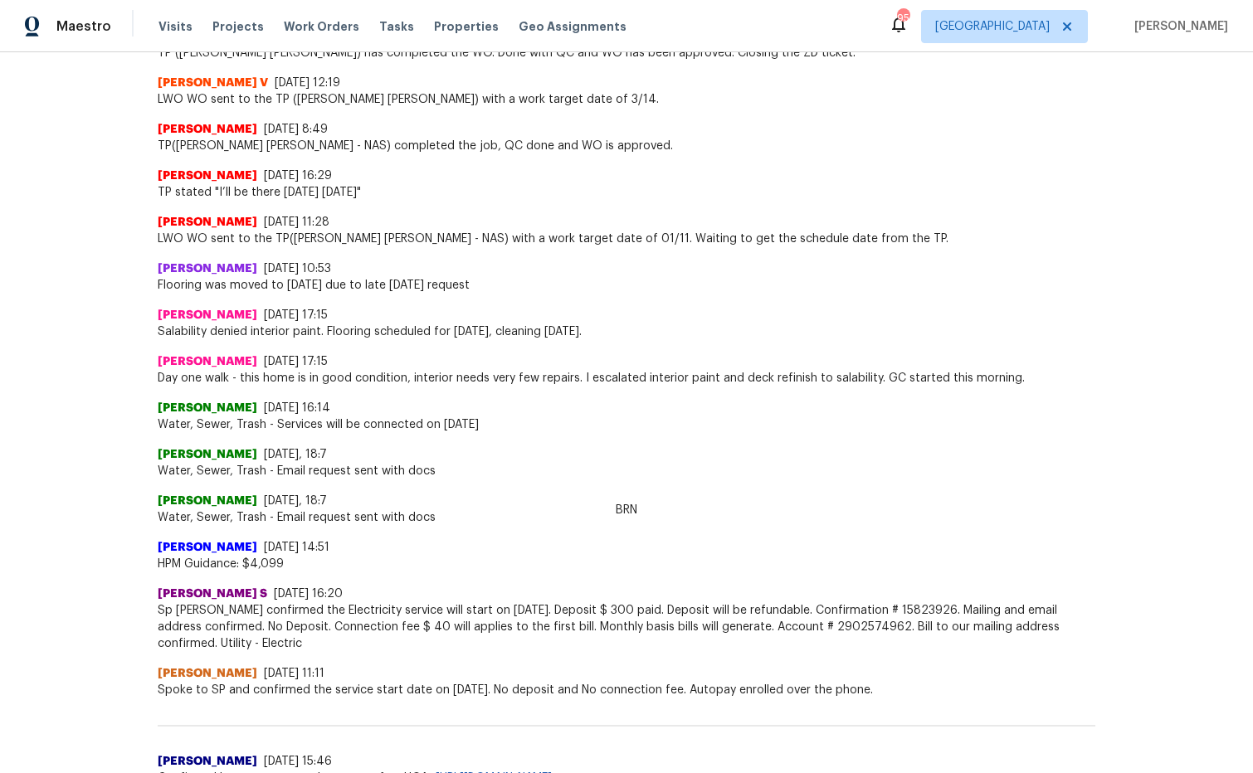
scroll to position [2086, 0]
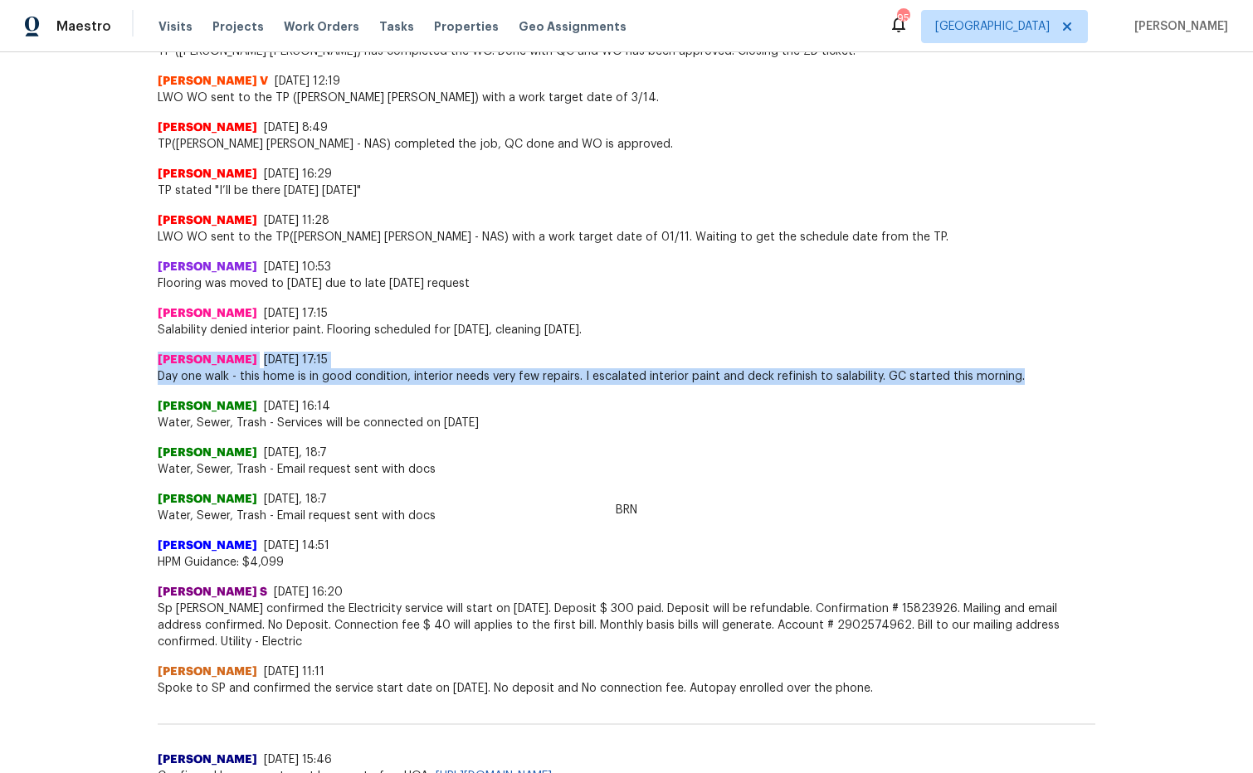
drag, startPoint x: 1028, startPoint y: 374, endPoint x: 154, endPoint y: 368, distance: 874.6
click at [149, 360] on div "Back to all projects 504 Overview Ln, Franklin, TN 37064 4 Beds | 2 1/2 Baths |…" at bounding box center [626, 412] width 1253 height 721
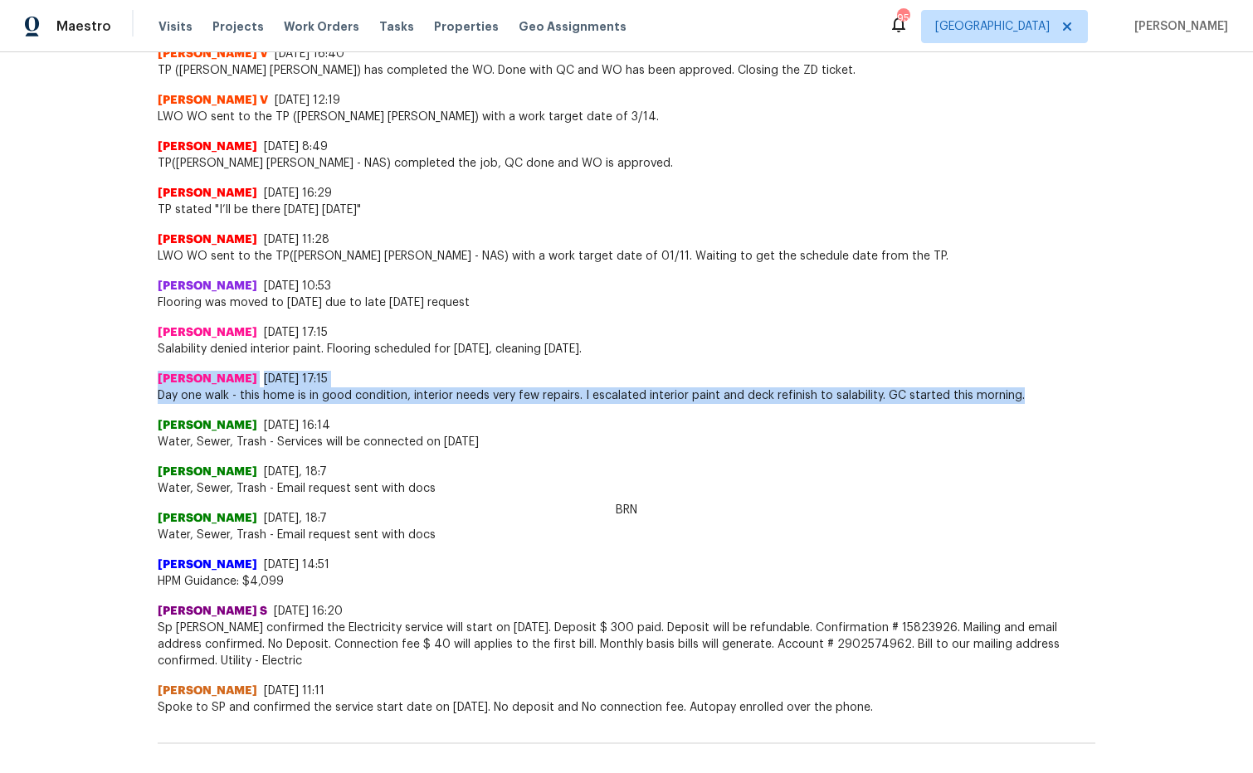
copy div "Lauren Bittler 12/20/24, 17:15 Day one walk - this home is in good condition, i…"
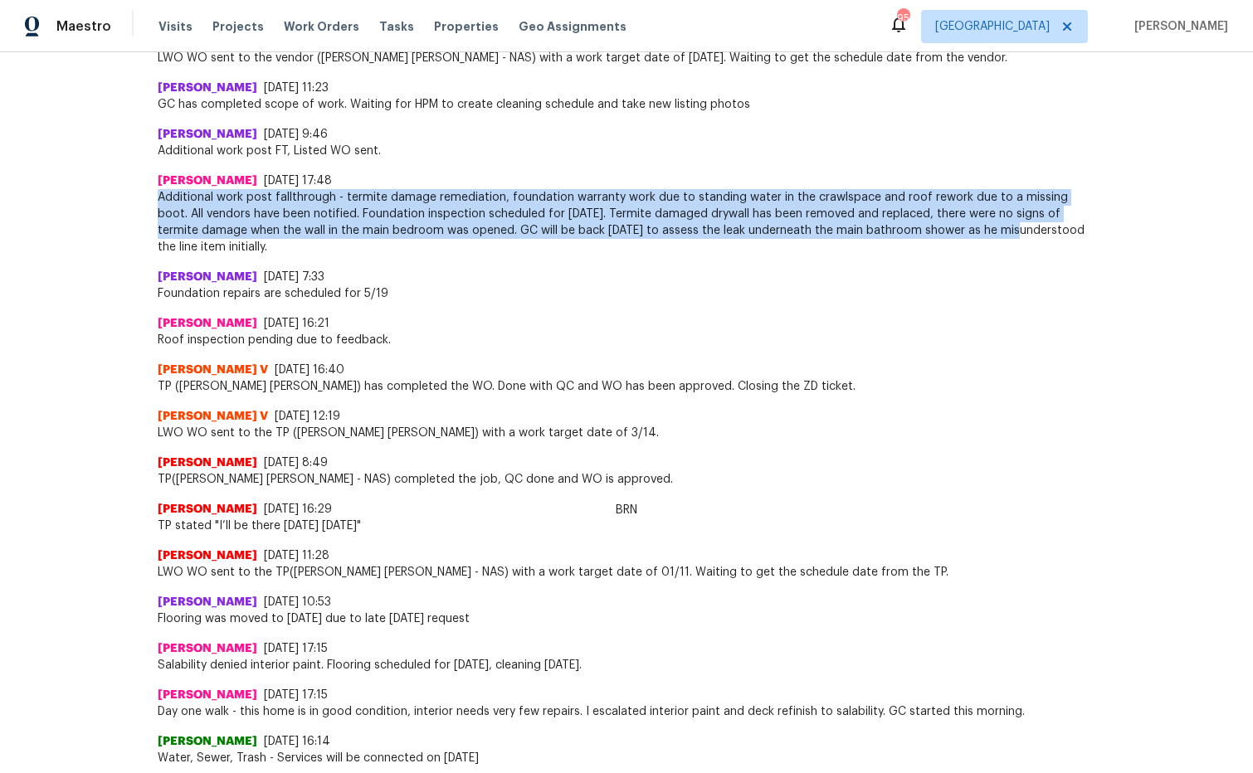
scroll to position [1749, 0]
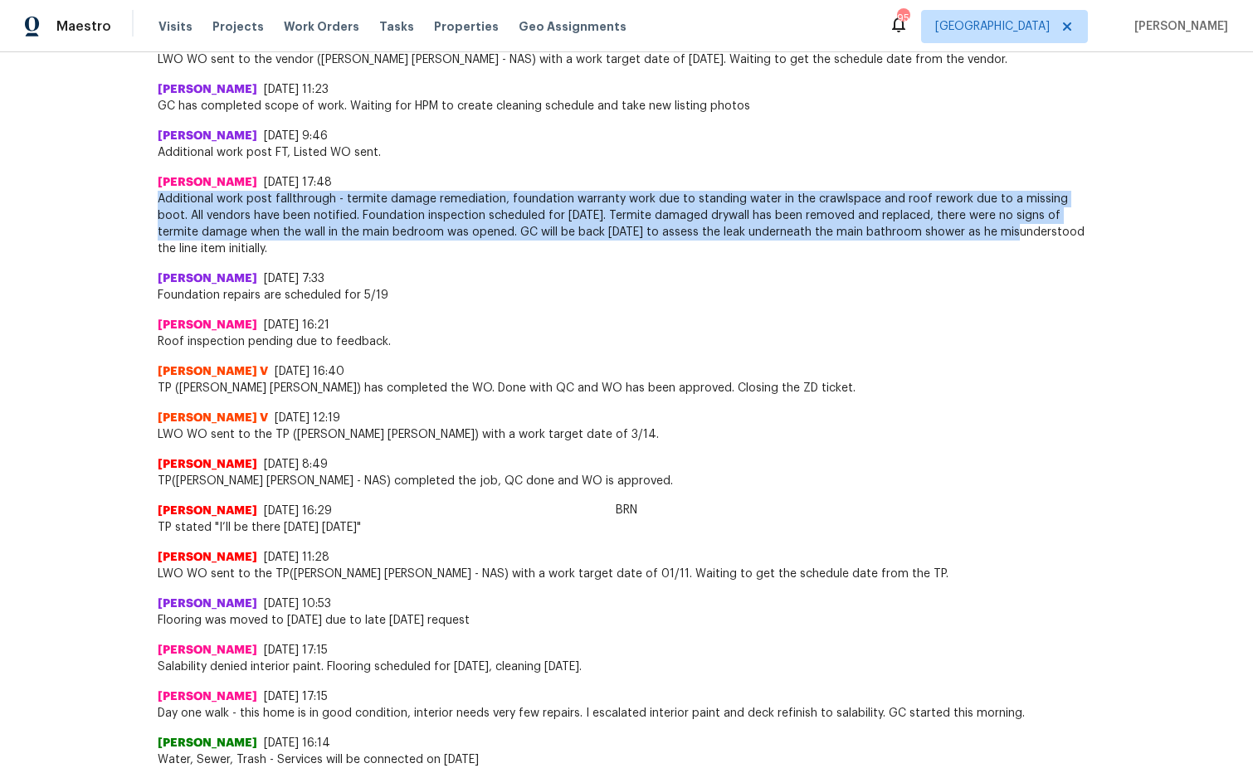
drag, startPoint x: 154, startPoint y: 197, endPoint x: 1094, endPoint y: 244, distance: 941.3
click at [1094, 244] on div "Back to all projects 504 Overview Ln, Franklin, TN 37064 4 Beds | 2 1/2 Baths |…" at bounding box center [626, 412] width 1253 height 721
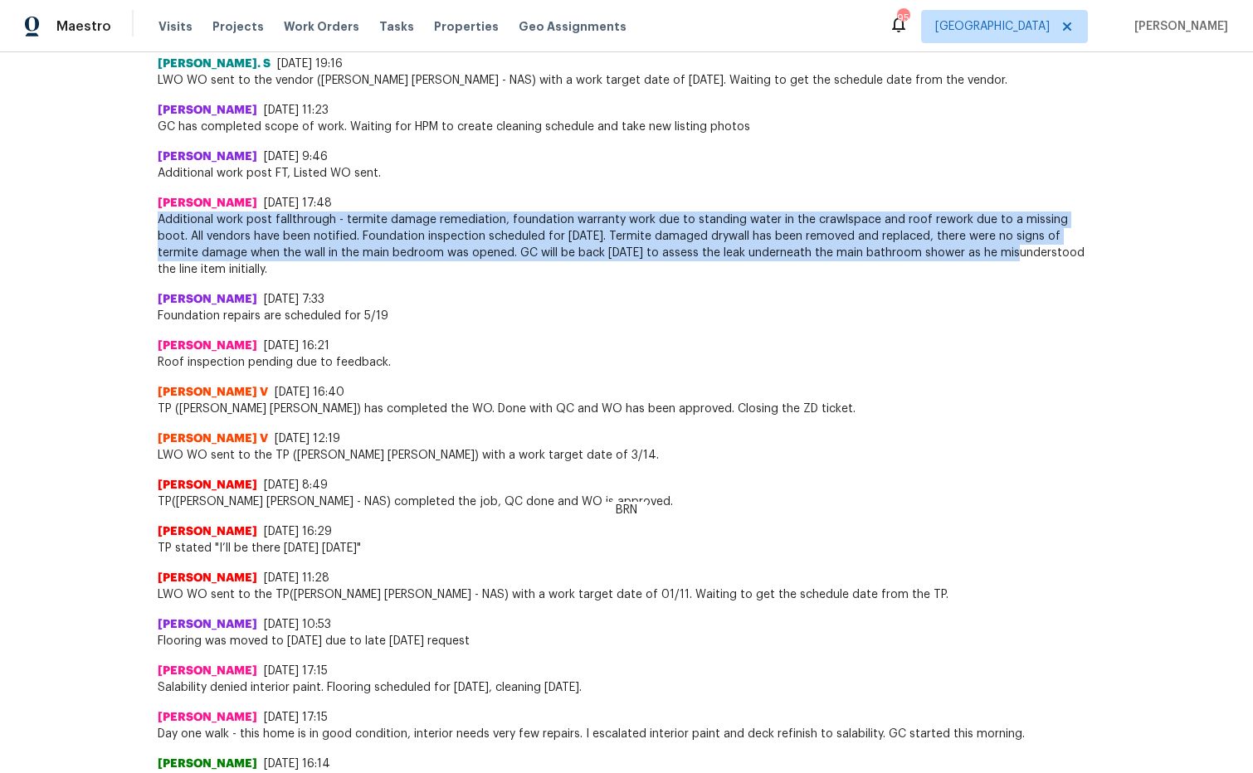
scroll to position [1717, 0]
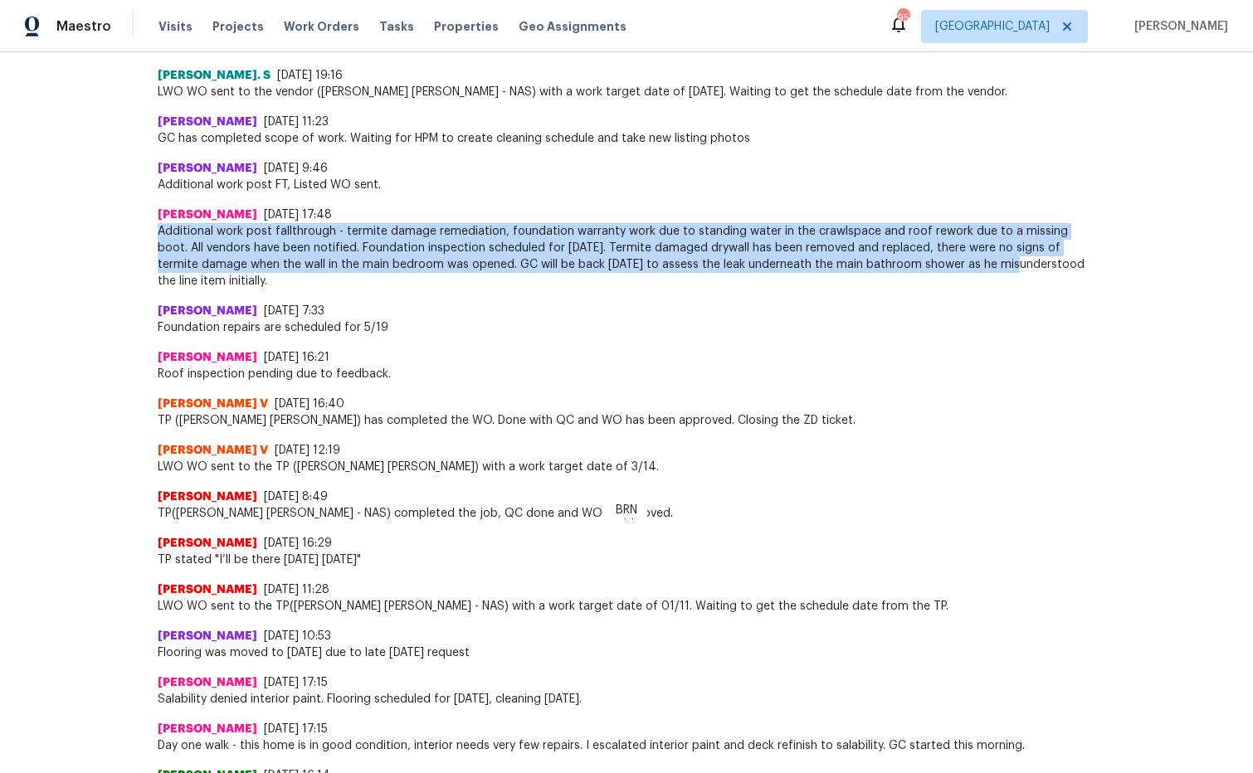
copy span "Additional work post fallthrough - termite damage remediation, foundation warra…"
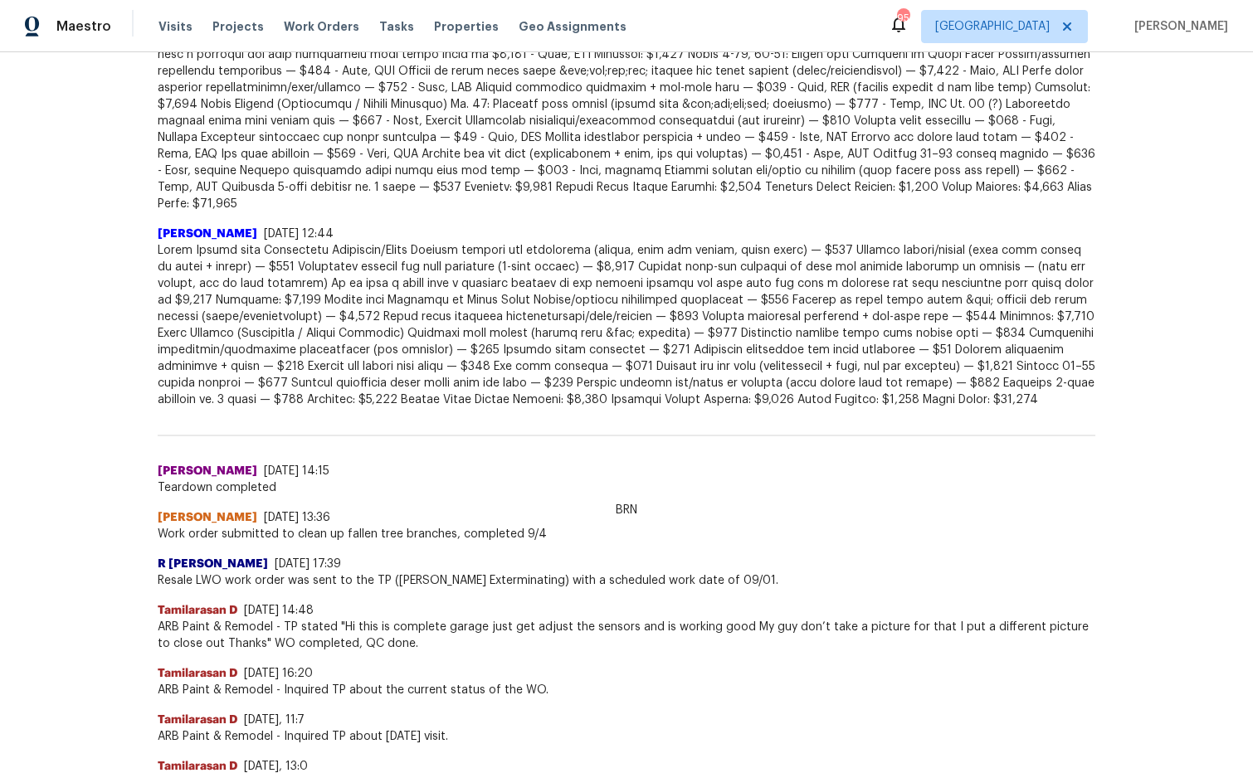
scroll to position [742, 0]
